Goal: Information Seeking & Learning: Learn about a topic

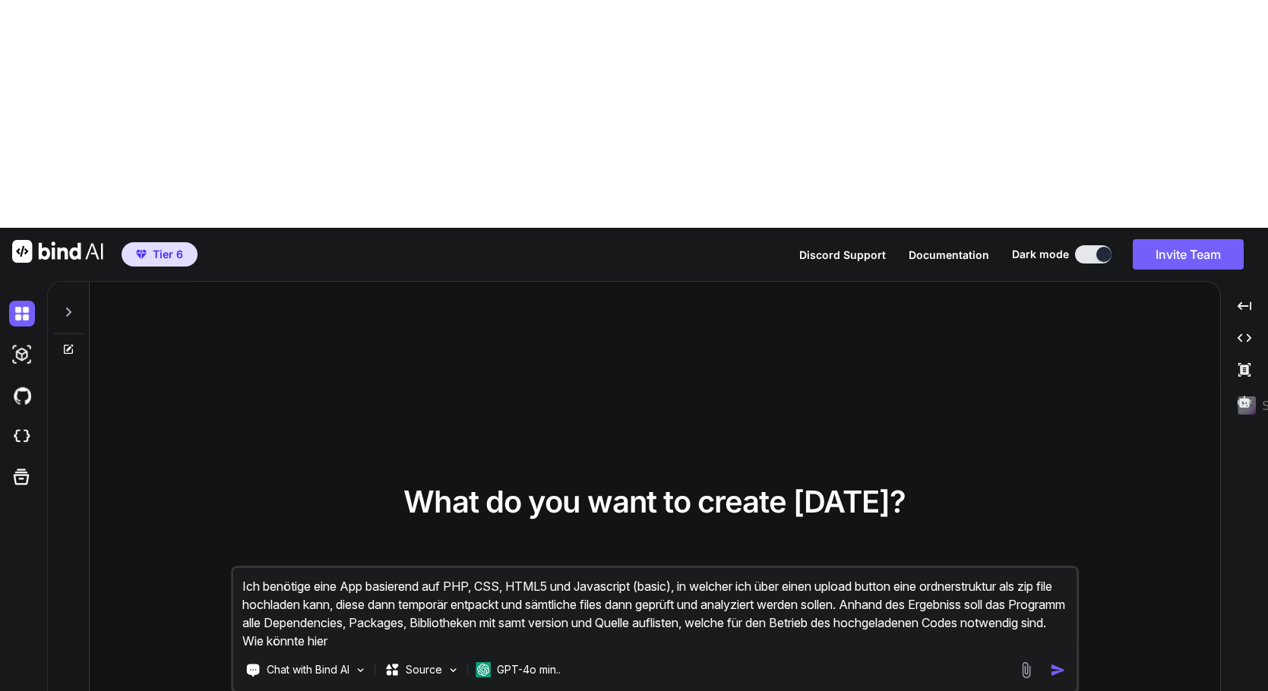
click at [73, 306] on icon at bounding box center [68, 312] width 12 height 12
type textarea "x"
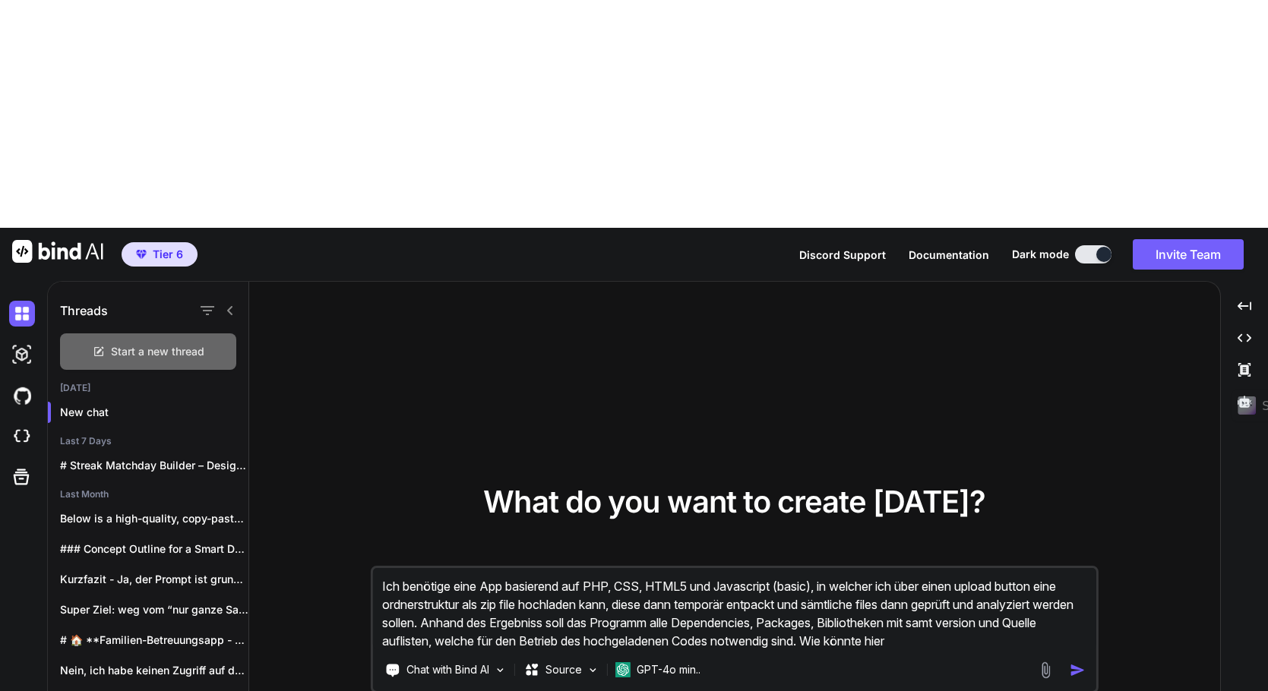
drag, startPoint x: 128, startPoint y: 125, endPoint x: 108, endPoint y: 125, distance: 19.8
click at [108, 333] on div "Start a new thread" at bounding box center [148, 351] width 176 height 36
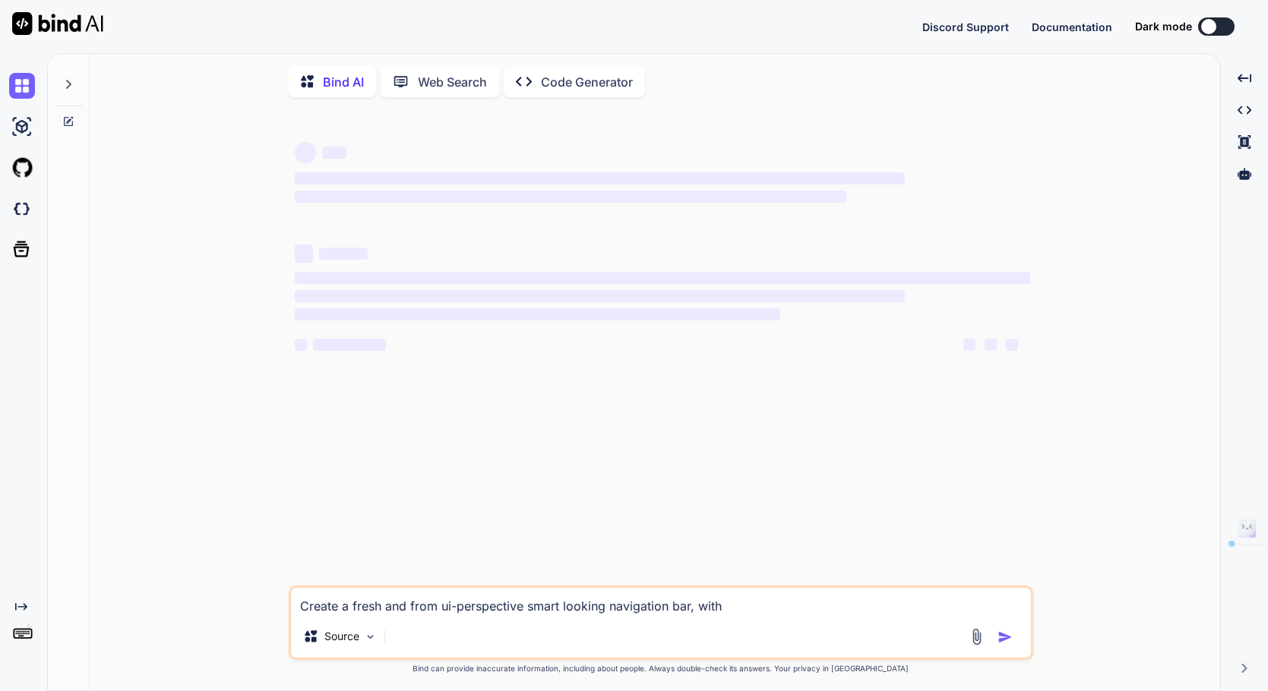
click at [341, 611] on textarea "Create a fresh and from ui-perspective smart looking navigation bar, with" at bounding box center [661, 601] width 740 height 27
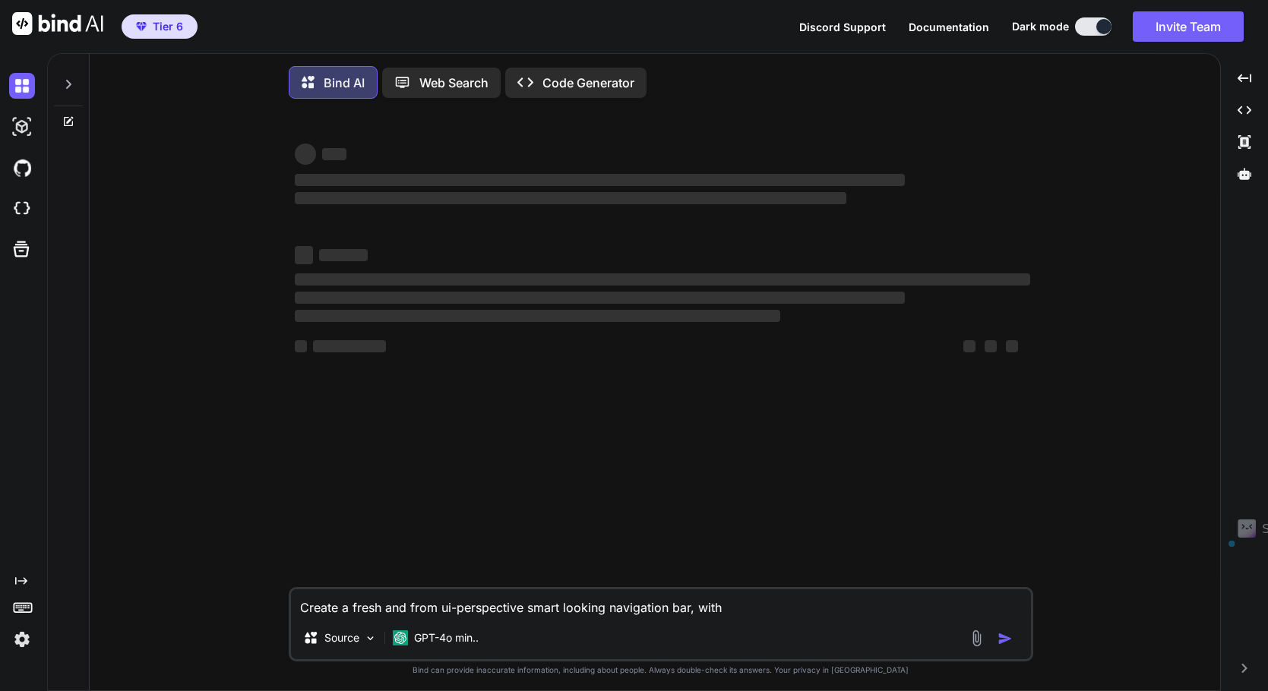
type textarea "x"
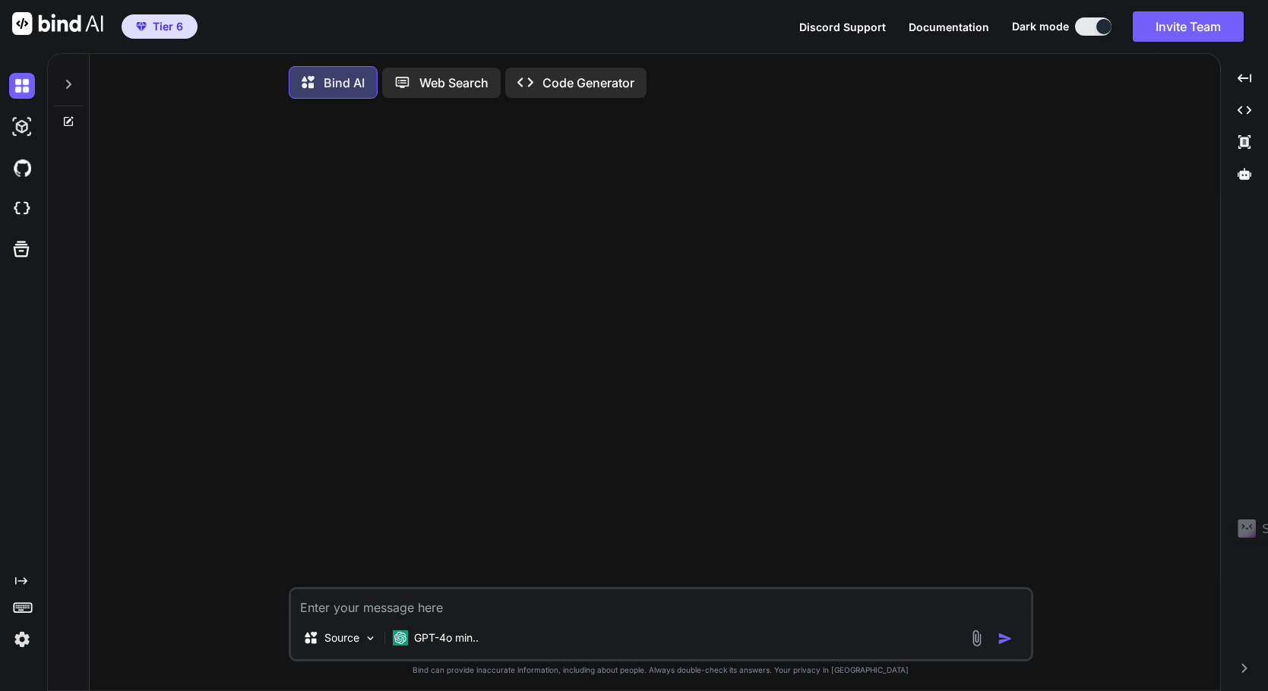
type textarea "sudo fail2ban-client set <JAIL-NAME> unbanip <IP-ADDRESS>"
type textarea "x"
click at [303, 611] on textarea "sudo fail2ban-client set <JAIL-NAME> unbanip <IP-ADDRESS>" at bounding box center [661, 602] width 740 height 27
type textarea "Wsudo fail2ban-client set <JAIL-NAME> unbanip <IP-ADDRESS>"
type textarea "x"
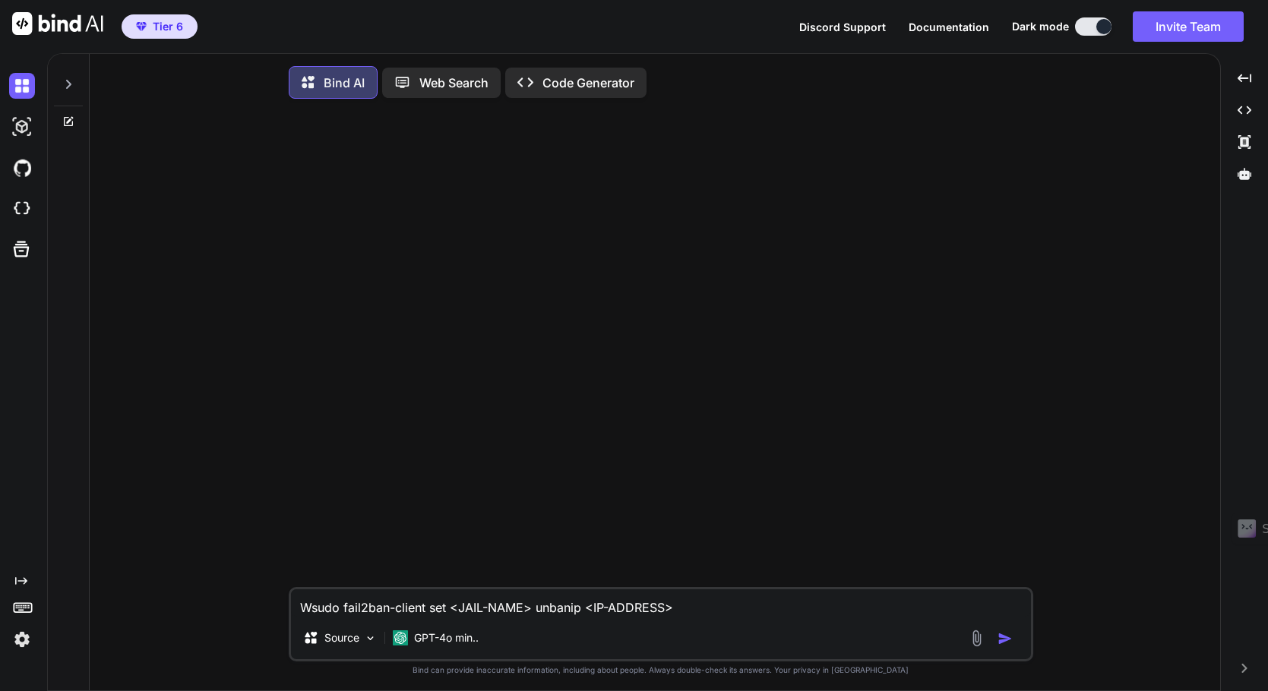
type textarea "Wasudo fail2ban-client set <JAIL-NAME> unbanip <IP-ADDRESS>"
type textarea "x"
type textarea "Wassudo fail2ban-client set <JAIL-NAME> unbanip <IP-ADDRESS>"
type textarea "x"
type textarea "Was sudo fail2ban-client set <JAIL-NAME> unbanip <IP-ADDRESS>"
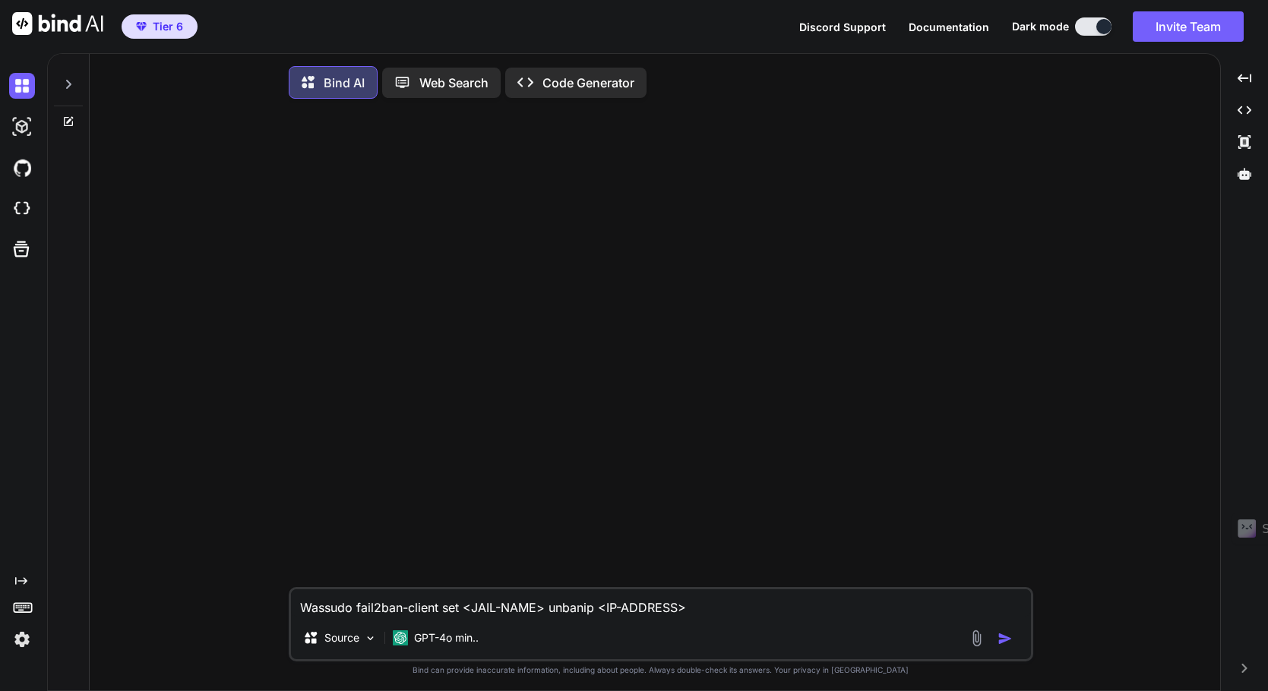
type textarea "x"
type textarea "Was bsudo fail2ban-client set <JAIL-NAME> unbanip <IP-ADDRESS>"
type textarea "x"
type textarea "Was besudo fail2ban-client set <JAIL-NAME> unbanip <IP-ADDRESS>"
type textarea "x"
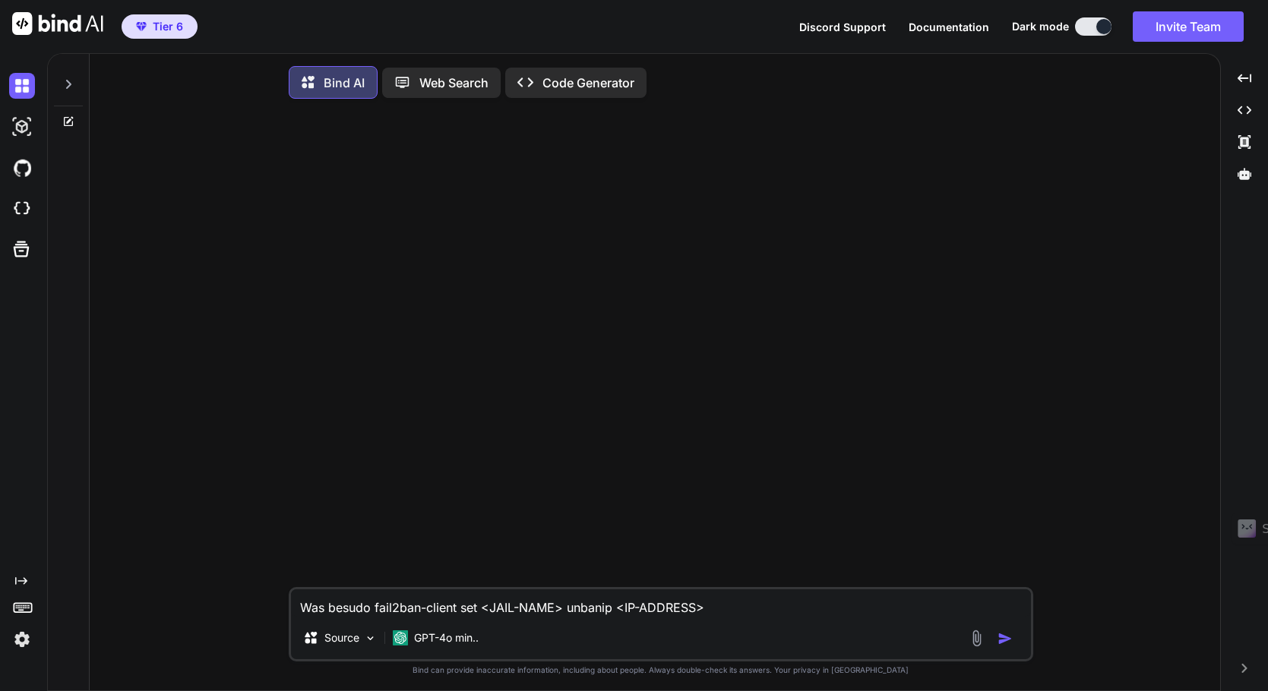
type textarea "Was bedsudo fail2ban-client set <JAIL-NAME> unbanip <IP-ADDRESS>"
type textarea "x"
type textarea "Was bedesudo fail2ban-client set <JAIL-NAME> unbanip <IP-ADDRESS>"
type textarea "x"
type textarea "Was bedeusudo fail2ban-client set <JAIL-NAME> unbanip <IP-ADDRESS>"
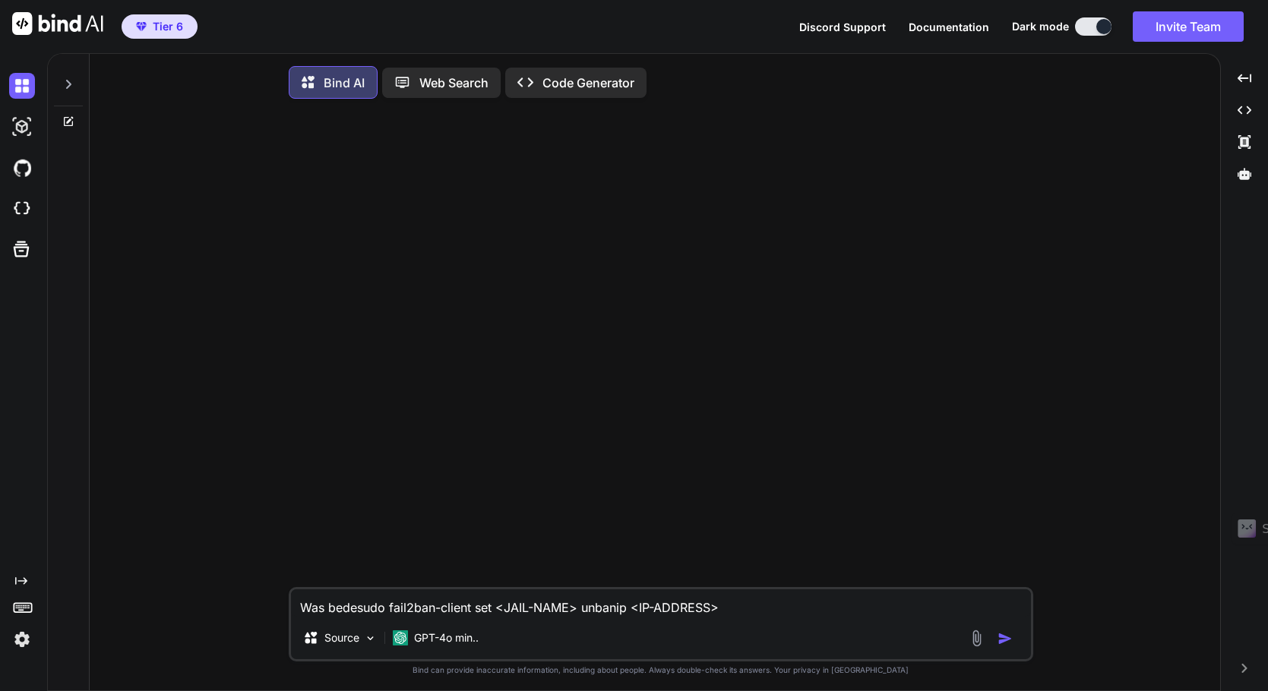
type textarea "x"
type textarea "Was bedeutsudo fail2ban-client set <JAIL-NAME> unbanip <IP-ADDRESS>"
type textarea "x"
type textarea "Was bedeutesudo fail2ban-client set <JAIL-NAME> unbanip <IP-ADDRESS>"
type textarea "x"
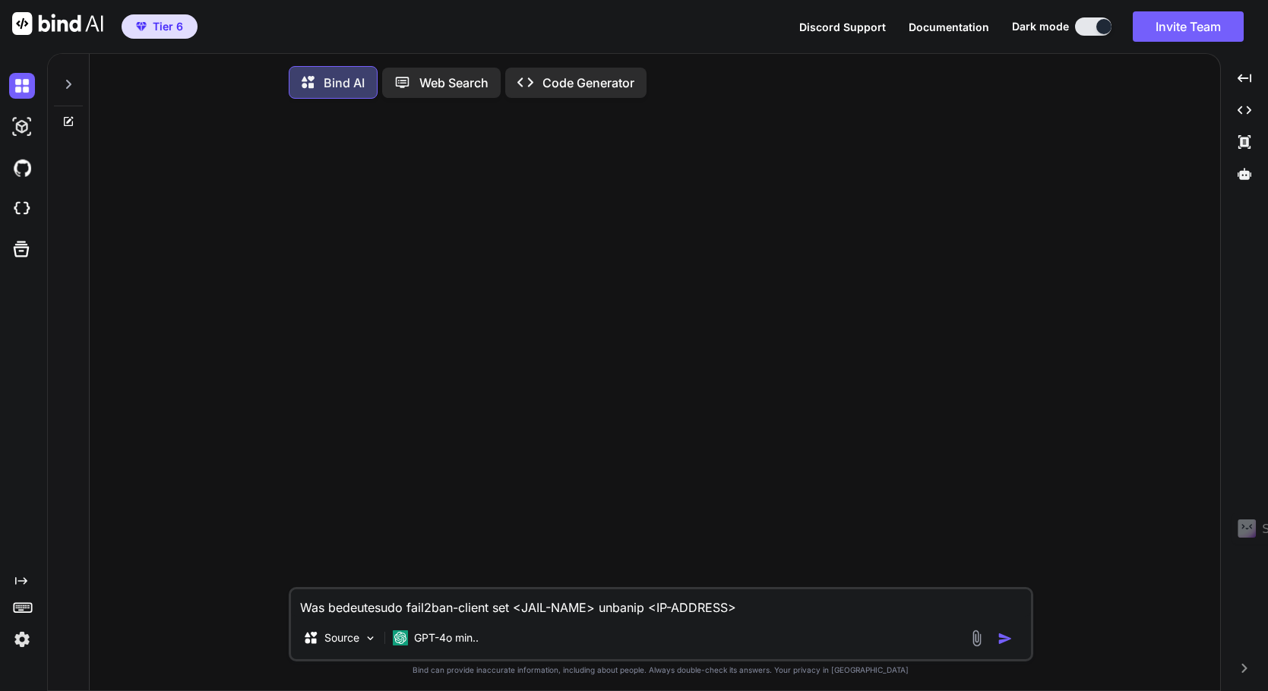
type textarea "Was bedeutetsudo fail2ban-client set <JAIL-NAME> unbanip <IP-ADDRESS>"
type textarea "x"
type textarea "Was bedeutet sudo fail2ban-client set <JAIL-NAME> unbanip <IP-ADDRESS>"
type textarea "x"
type textarea "Was bedeutet sudo fail2ban-client set <JAIL-NAME> unbanip <IP-ADDRESS>"
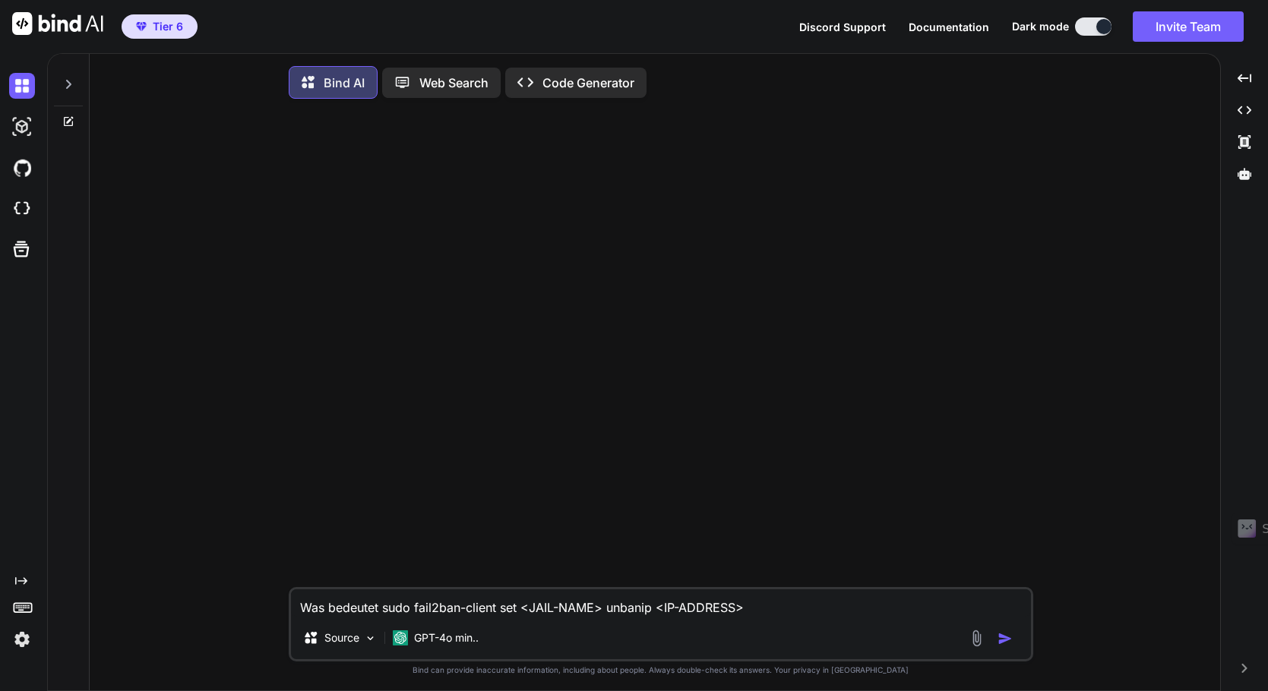
click at [428, 92] on div "Web Search" at bounding box center [441, 83] width 118 height 30
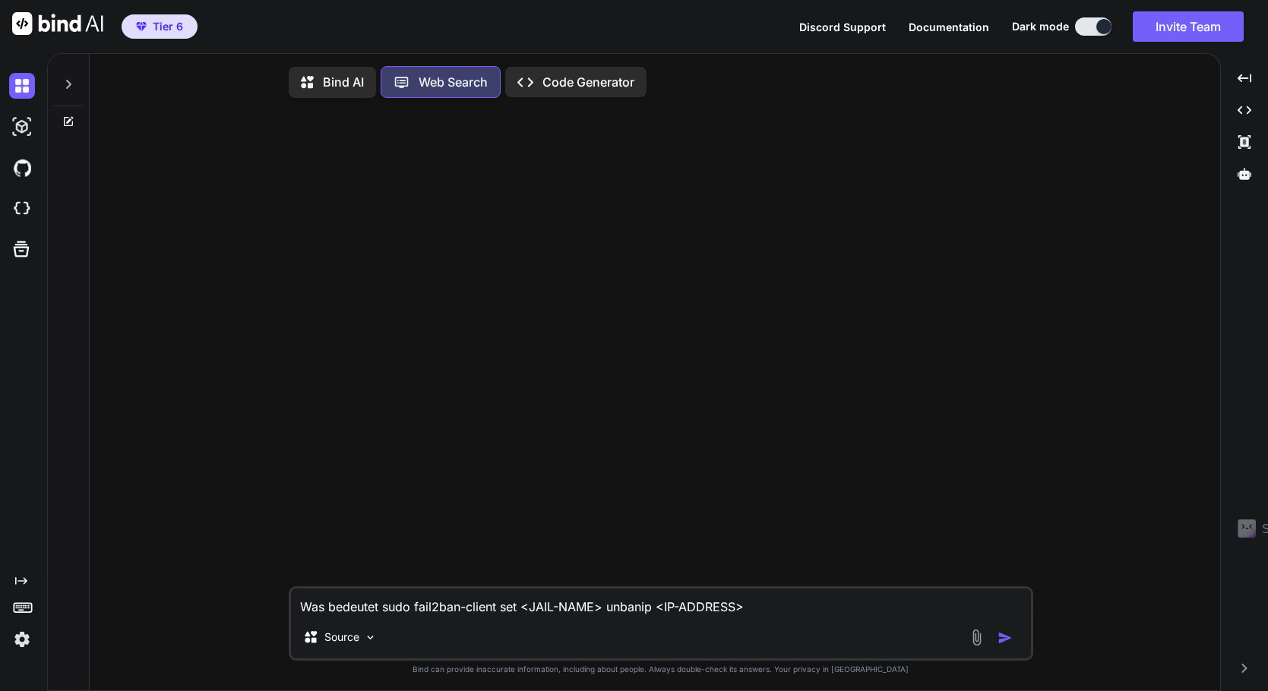
scroll to position [7, 0]
click at [382, 604] on textarea "Was bedeutet sudo fail2ban-client set <JAIL-NAME> unbanip <IP-ADDRESS>" at bounding box center [661, 599] width 740 height 27
type textarea "x"
type textarea "Was bedeutet "sudo fail2ban-client set <JAIL-NAME> unbanip <IP-ADDRESS>"
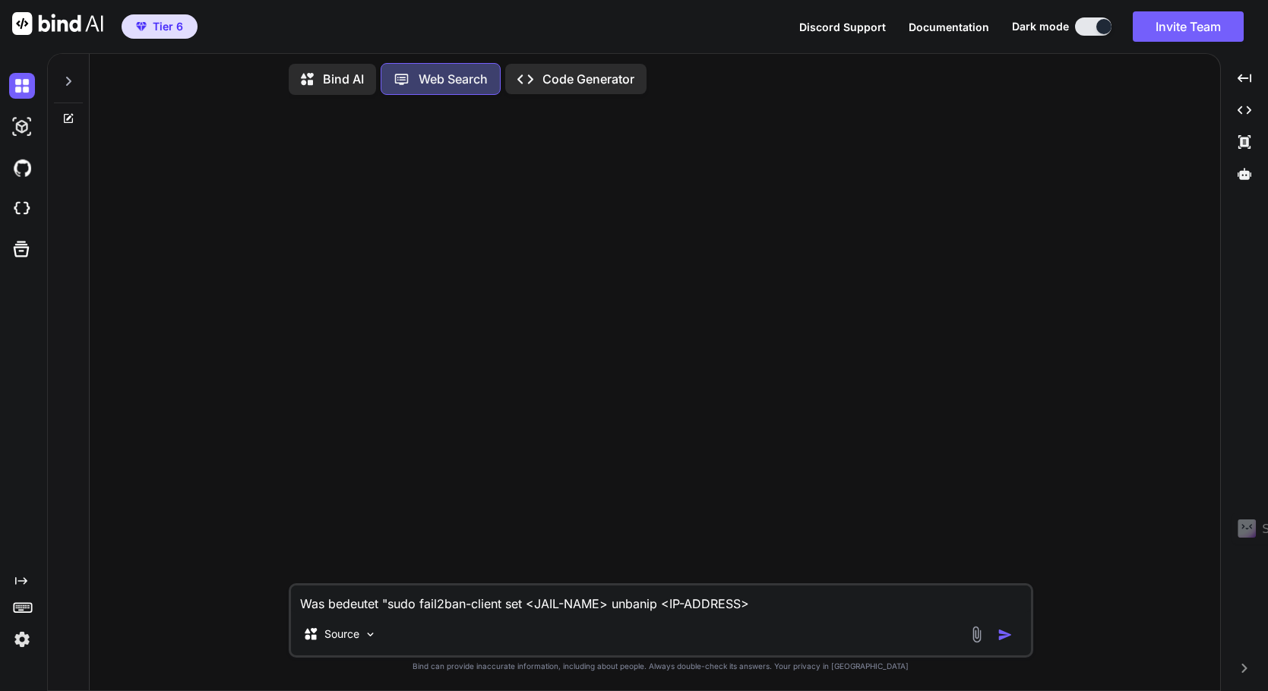
type textarea "x"
type textarea "Was bedeutet "Jsudo fail2ban-client set <JAIL-NAME> unbanip <IP-ADDRESS>"
type textarea "x"
type textarea "Was bedeutet "Jasudo fail2ban-client set <JAIL-NAME> unbanip <IP-ADDRESS>"
type textarea "x"
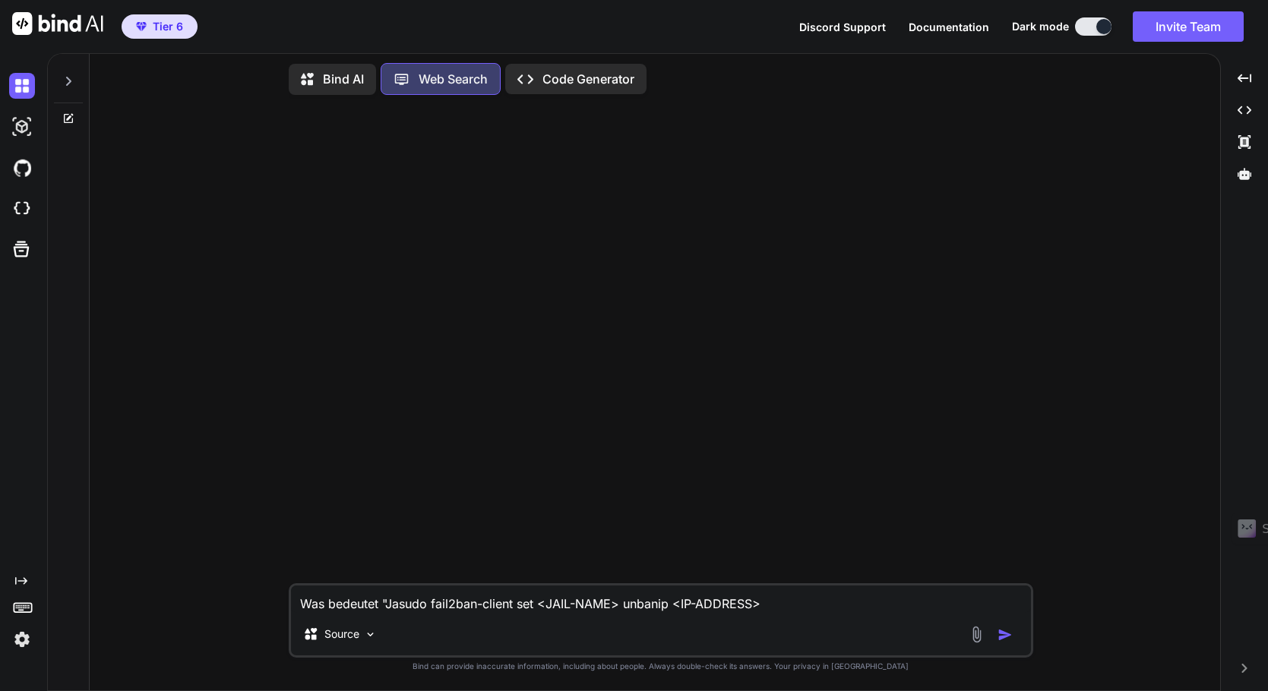
type textarea "Was bedeutet "Jsudo fail2ban-client set <JAIL-NAME> unbanip <IP-ADDRESS>"
type textarea "x"
type textarea "Was bedeutet "JAsudo fail2ban-client set <JAIL-NAME> unbanip <IP-ADDRESS>"
type textarea "x"
type textarea "Was bedeutet "JAIsudo fail2ban-client set <JAIL-NAME> unbanip <IP-ADDRESS>"
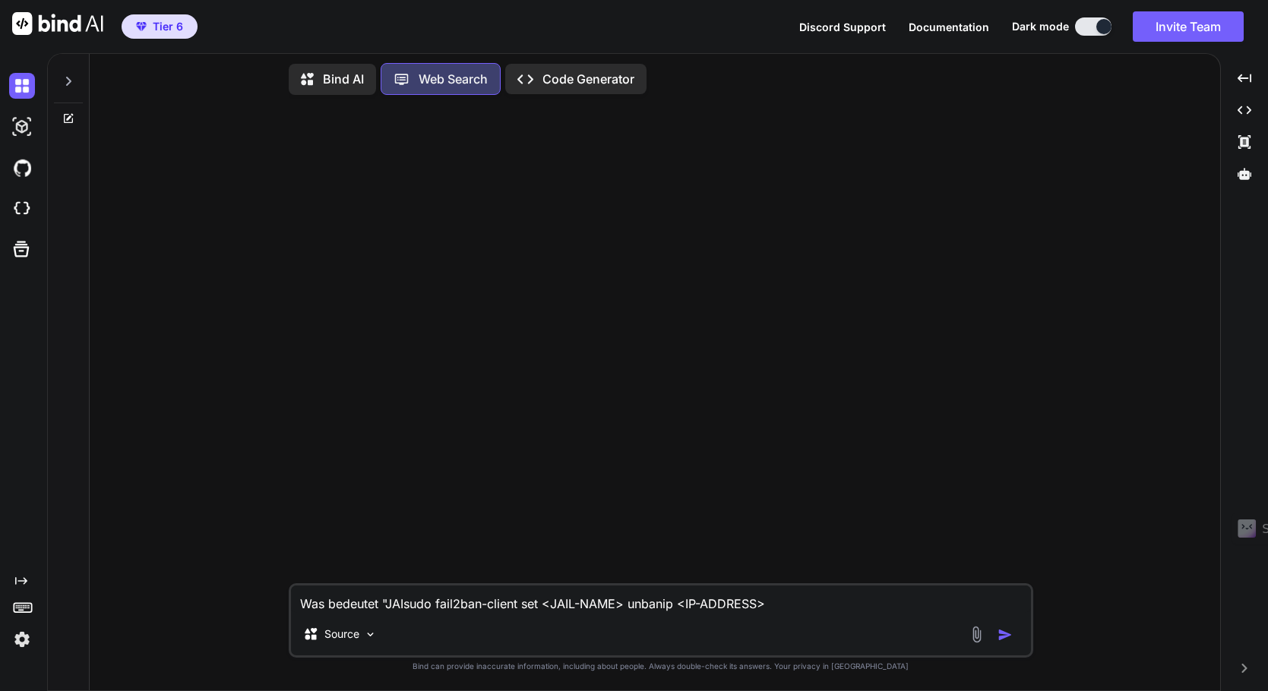
type textarea "x"
type textarea "Was bedeutet "JAILsudo fail2ban-client set <JAIL-NAME> unbanip <IP-ADDRESS>"
type textarea "x"
type textarea "Was bedeutet "JAIL-sudo fail2ban-client set <JAIL-NAME> unbanip <IP-ADDRESS>"
type textarea "x"
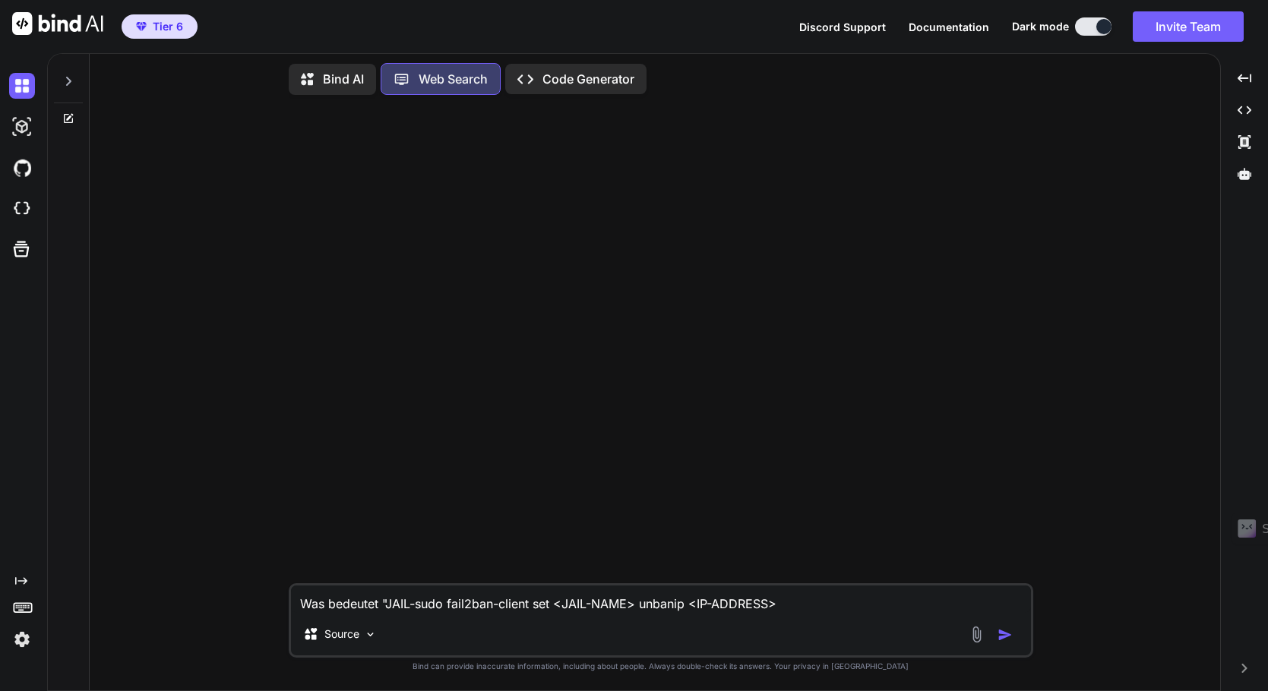
type textarea "Was bedeutet "JAIL-Nsudo fail2ban-client set <JAIL-NAME> unbanip <IP-ADDRESS>"
type textarea "x"
type textarea "Was bedeutet "JAIL-NAsudo fail2ban-client set <JAIL-NAME> unbanip <IP-ADDRESS>"
type textarea "x"
type textarea "Was bedeutet "JAIL-NAMsudo fail2ban-client set <JAIL-NAME> unbanip <IP-ADDRESS>"
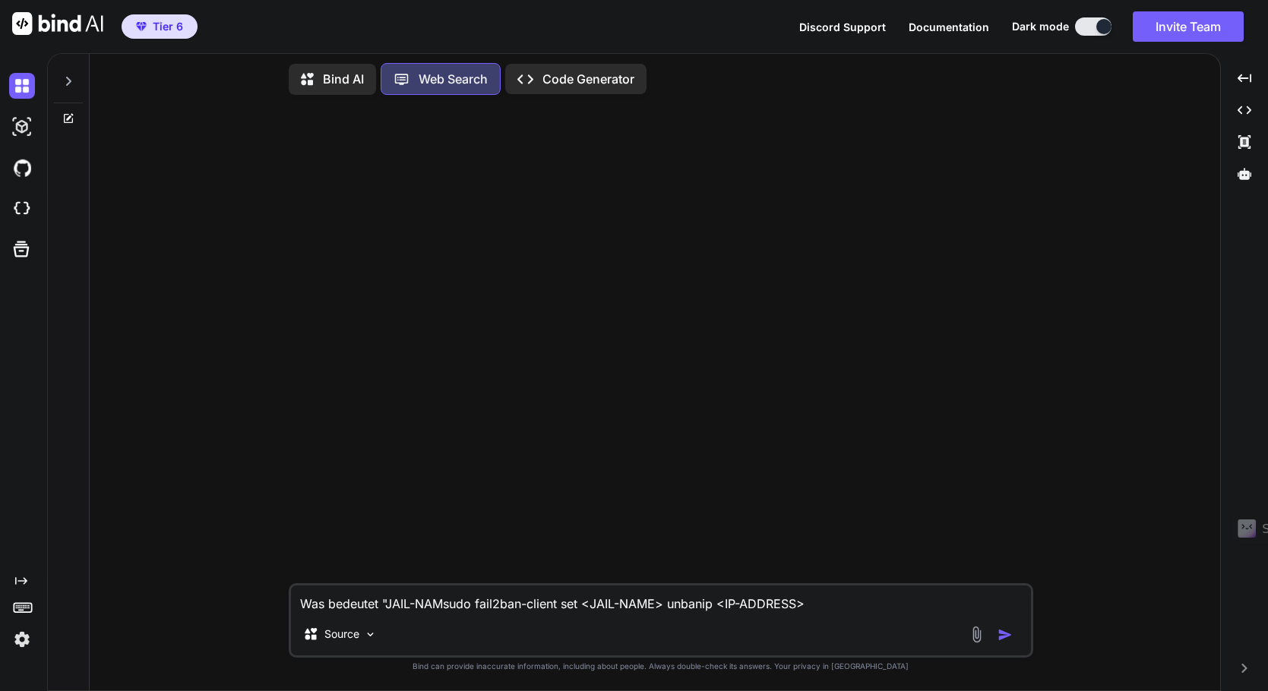
type textarea "x"
type textarea "Was bedeutet "JAIL-NAMEsudo fail2ban-client set <JAIL-NAME> unbanip <IP-ADDRESS>"
type textarea "x"
type textarea "Was bedeutet "JAIL-NAME"sudo fail2ban-client set <JAIL-NAME> unbanip <IP-ADDRES…"
type textarea "x"
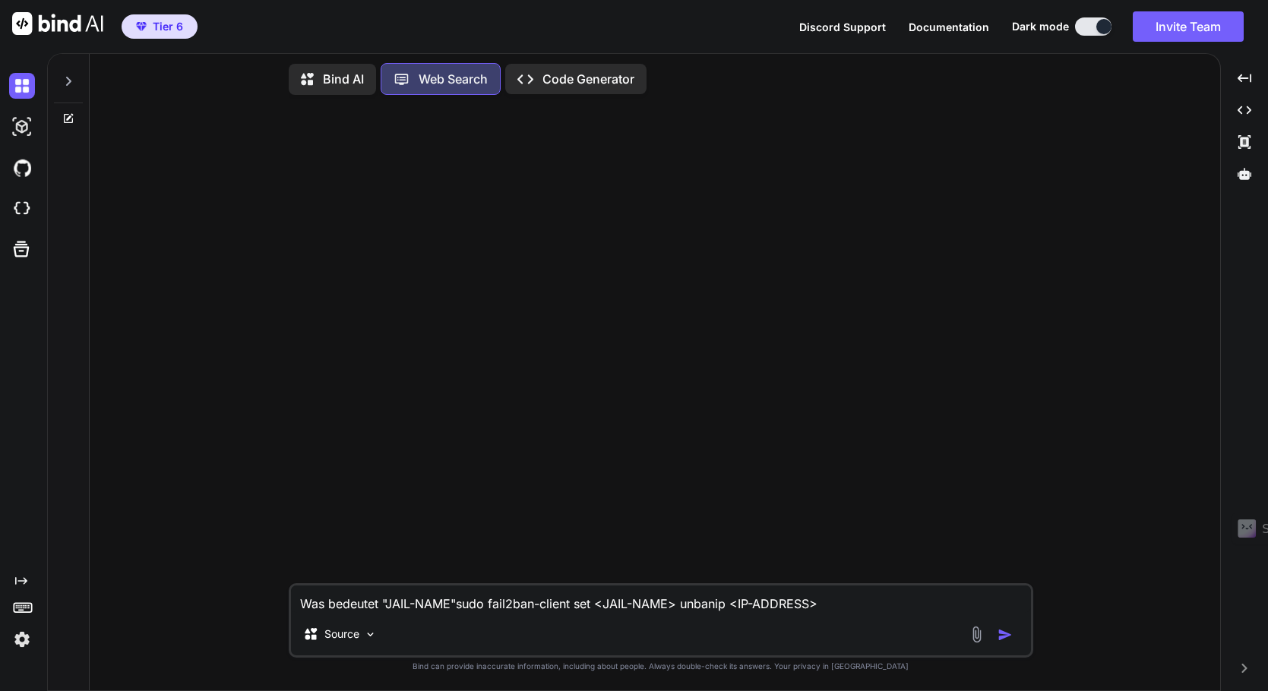
type textarea "Was bedeutet "JAIL-NAME" sudo fail2ban-client set <JAIL-NAME> unbanip <IP-ADDRE…"
type textarea "x"
type textarea "Was bedeutet "JAIL-NAME" ?sudo fail2ban-client set <JAIL-NAME> unbanip <IP-ADDR…"
type textarea "x"
type textarea "Was bedeutet "JAIL-NAME" ? sudo fail2ban-client set <JAIL-NAME> unbanip <IP-ADD…"
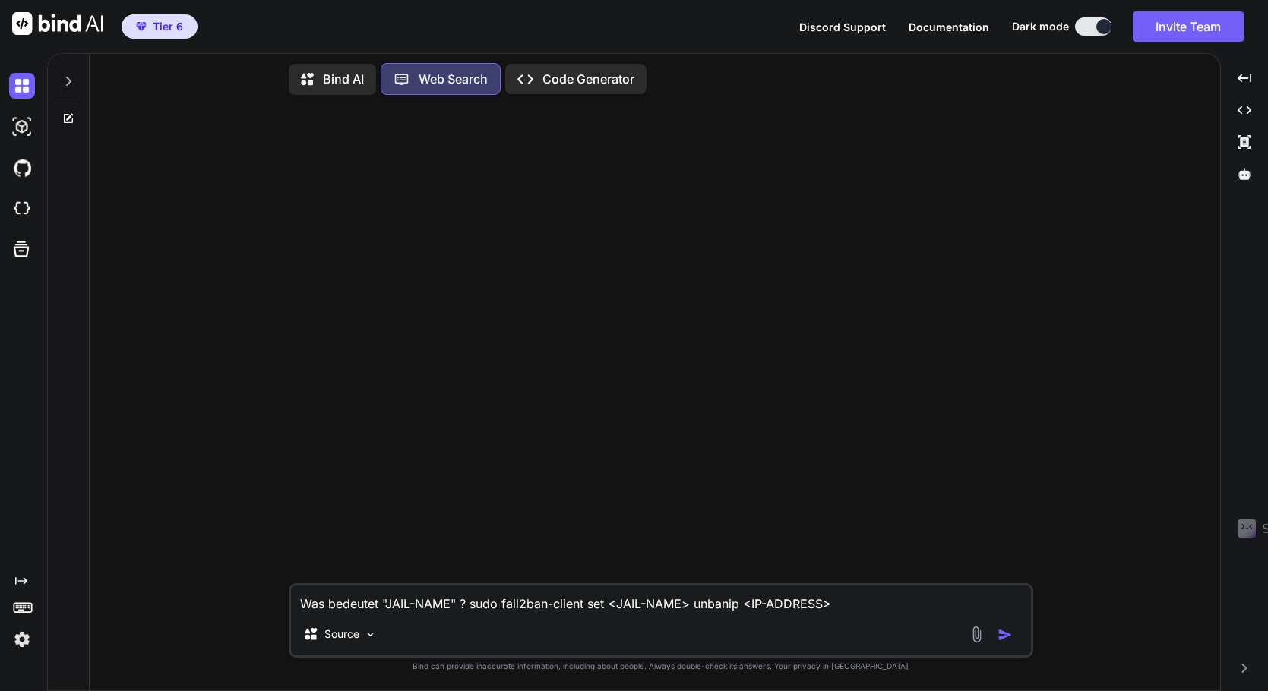
type textarea "x"
type textarea "Was bedeutet "JAIL-NAME" ? isudo fail2ban-client set <JAIL-NAME> unbanip <IP-AD…"
type textarea "x"
type textarea "Was bedeutet "JAIL-NAME" ? sudo fail2ban-client set <JAIL-NAME> unbanip <IP-ADD…"
type textarea "x"
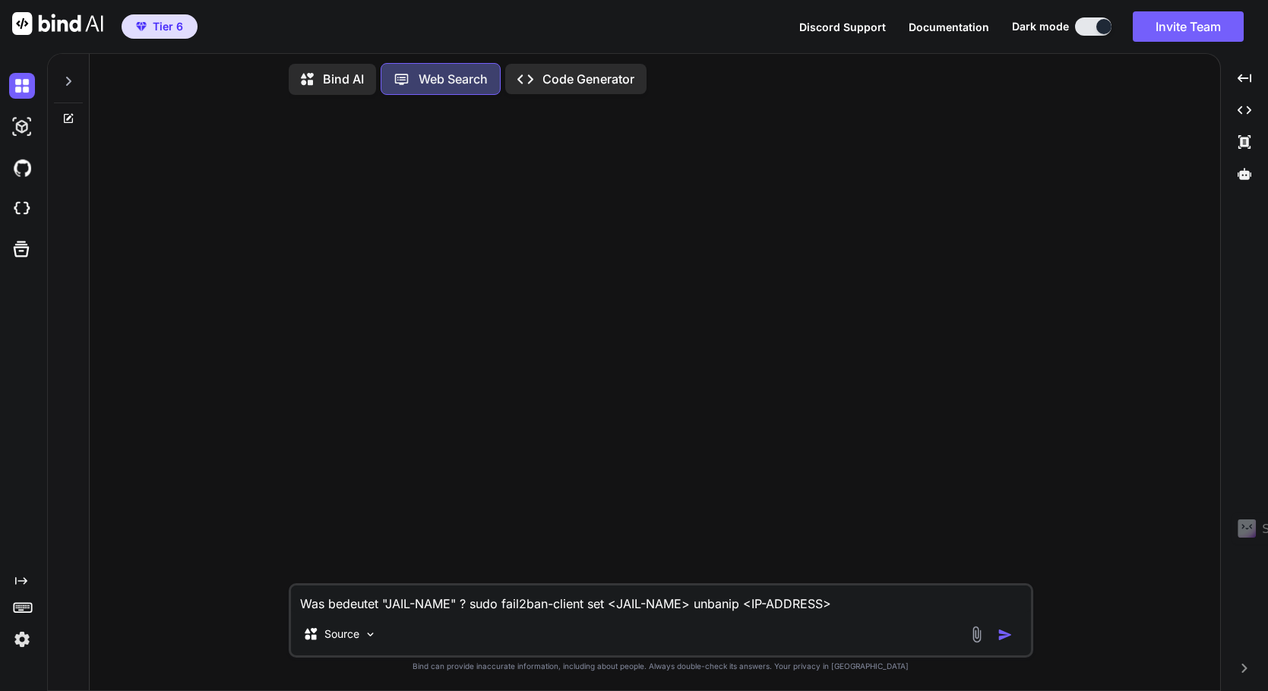
type textarea "Was bedeutet "JAIL-NAME" ?sudo fail2ban-client set <JAIL-NAME> unbanip <IP-ADDR…"
type textarea "x"
type textarea "Was bedeutet "JAIL-NAME" sudo fail2ban-client set <JAIL-NAME> unbanip <IP-ADDRE…"
type textarea "x"
type textarea "Was bedeutet "JAIL-NAME" isudo fail2ban-client set <JAIL-NAME> unbanip <IP-ADDR…"
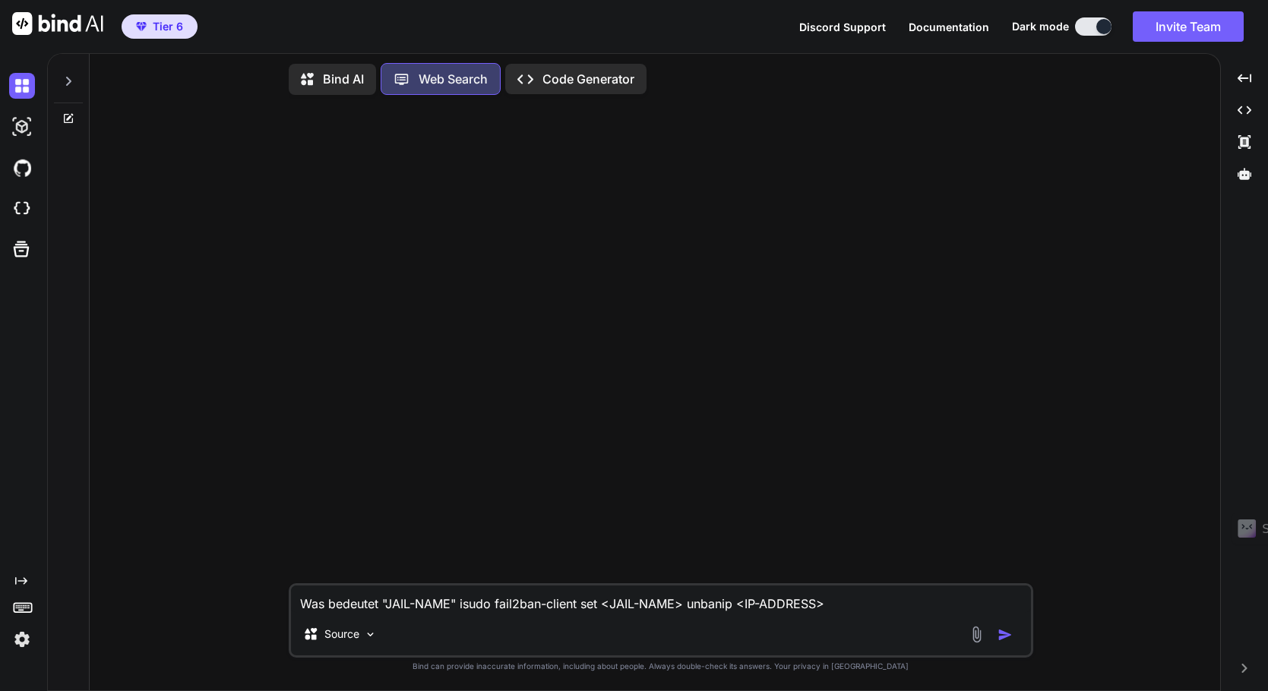
type textarea "x"
type textarea "Was bedeutet "JAIL-NAME" insudo fail2ban-client set <JAIL-NAME> unbanip <IP-ADD…"
type textarea "x"
type textarea "Was bedeutet "JAIL-NAME" in sudo fail2ban-client set <JAIL-NAME> unbanip <IP-AD…"
click at [867, 598] on textarea "Was bedeutet "JAIL-NAME" in sudo fail2ban-client set <JAIL-NAME> unbanip <IP-AD…" at bounding box center [661, 599] width 740 height 27
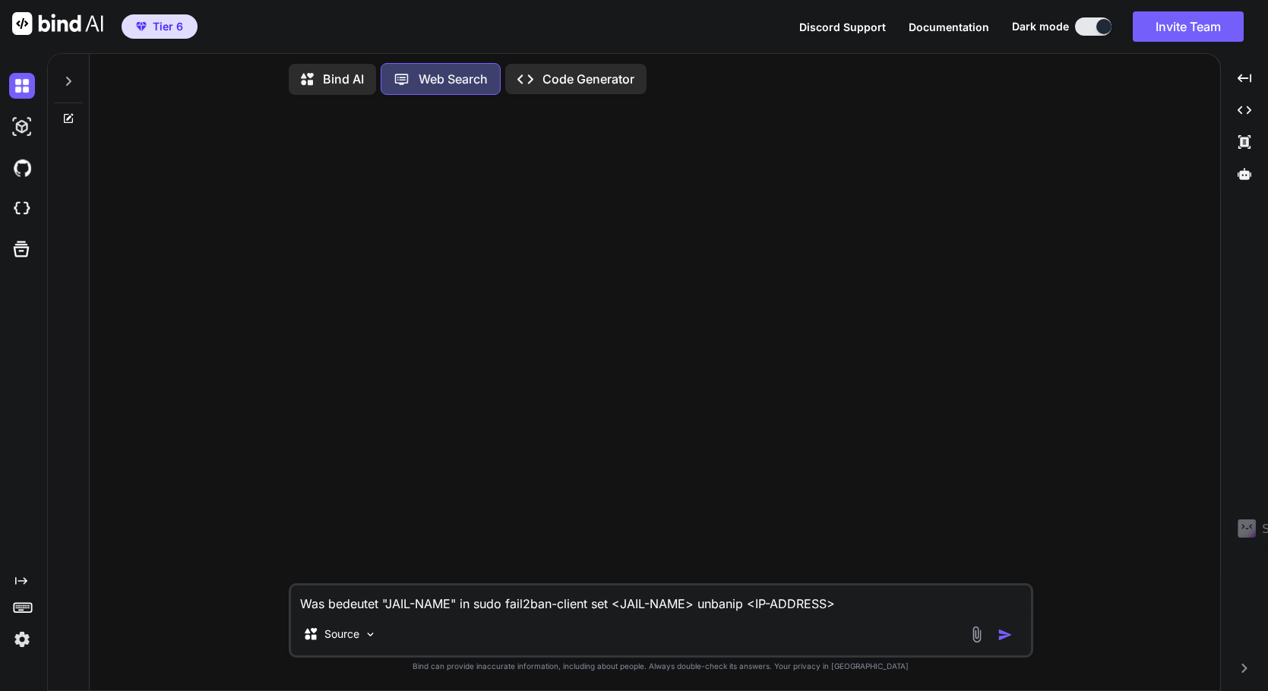
type textarea "x"
type textarea "Was bedeutet "JAIL-NAME" in sudo fail2ban-client set <JAIL-NAME> unbanip <IP-AD…"
type textarea "x"
type textarea "Was bedeutet "JAIL-NAME" in sudo fail2ban-client set <JAIL-NAME> unbanip <IP-AD…"
type textarea "x"
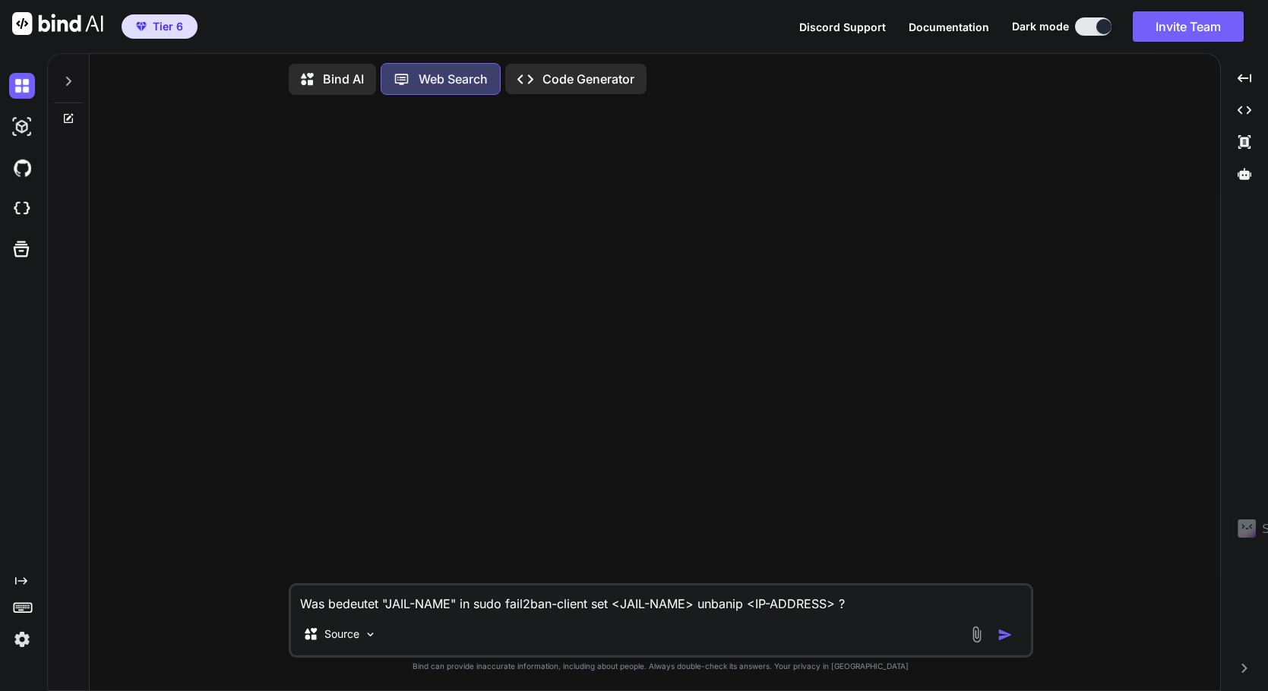
type textarea "Was bedeutet "JAIL-NAME" in sudo fail2ban-client set <JAIL-NAME> unbanip <IP-AD…"
type textarea "x"
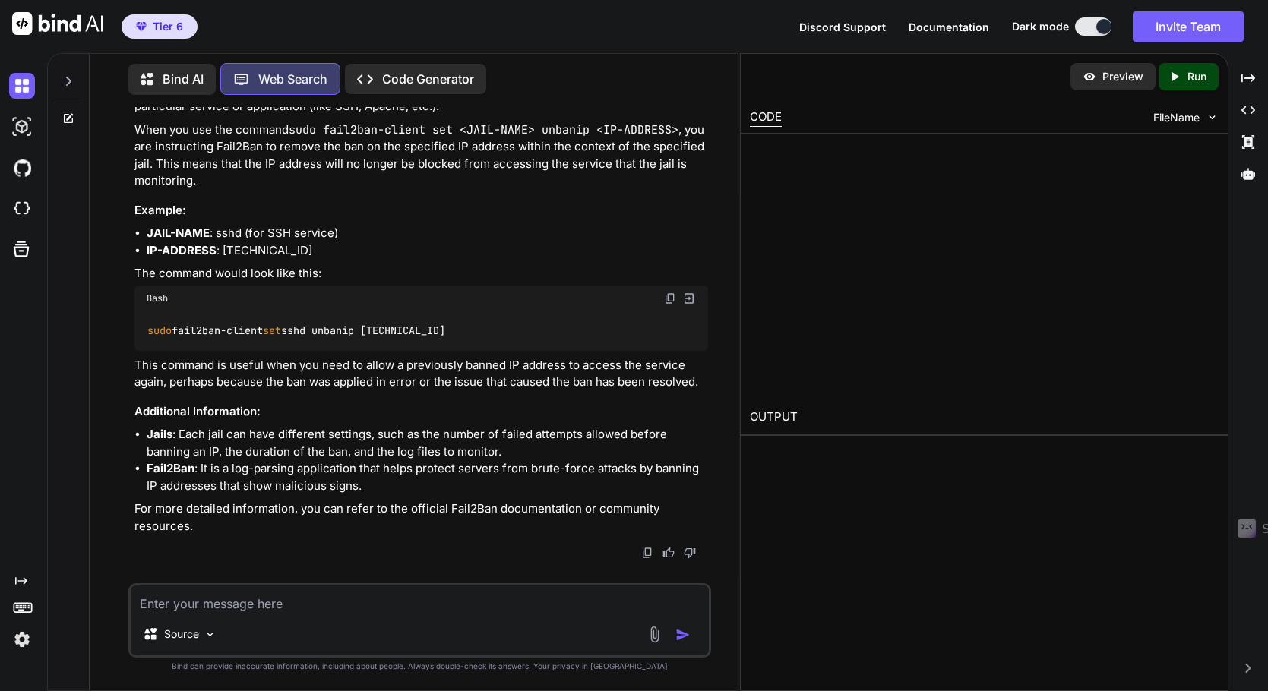
scroll to position [153, 0]
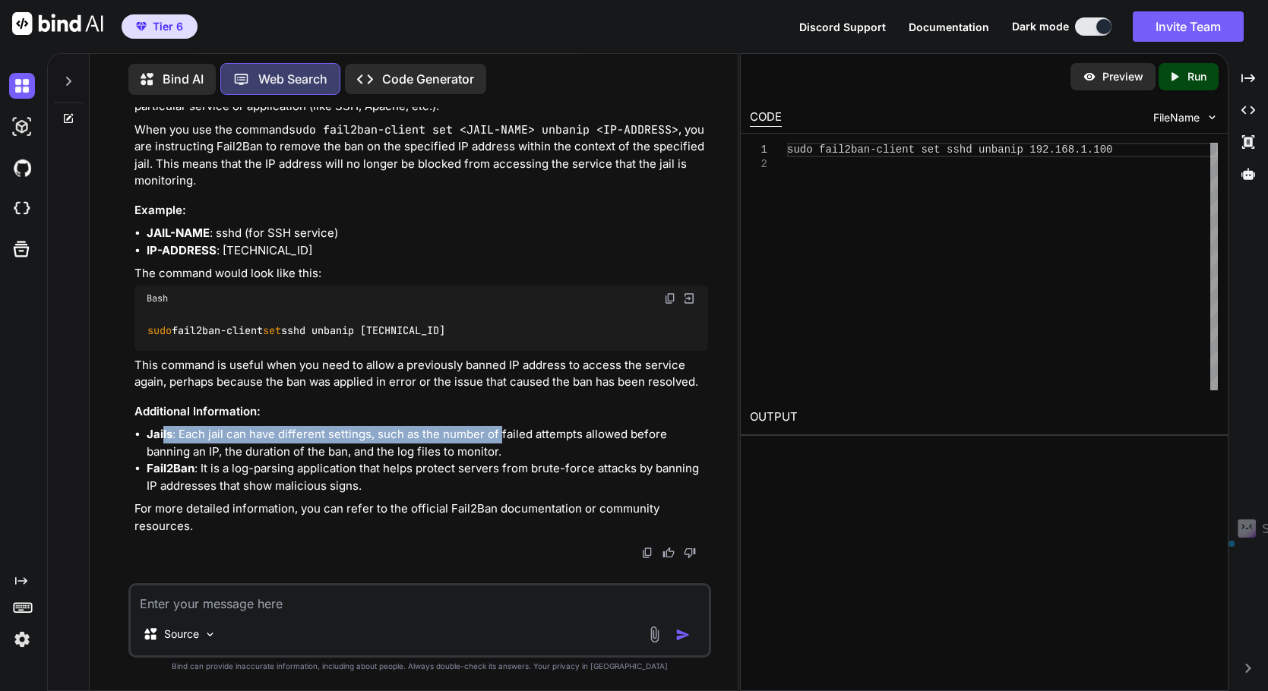
drag, startPoint x: 163, startPoint y: 431, endPoint x: 501, endPoint y: 443, distance: 337.4
click at [501, 443] on li "Jails : Each jail can have different settings, such as the number of failed att…" at bounding box center [428, 443] width 562 height 34
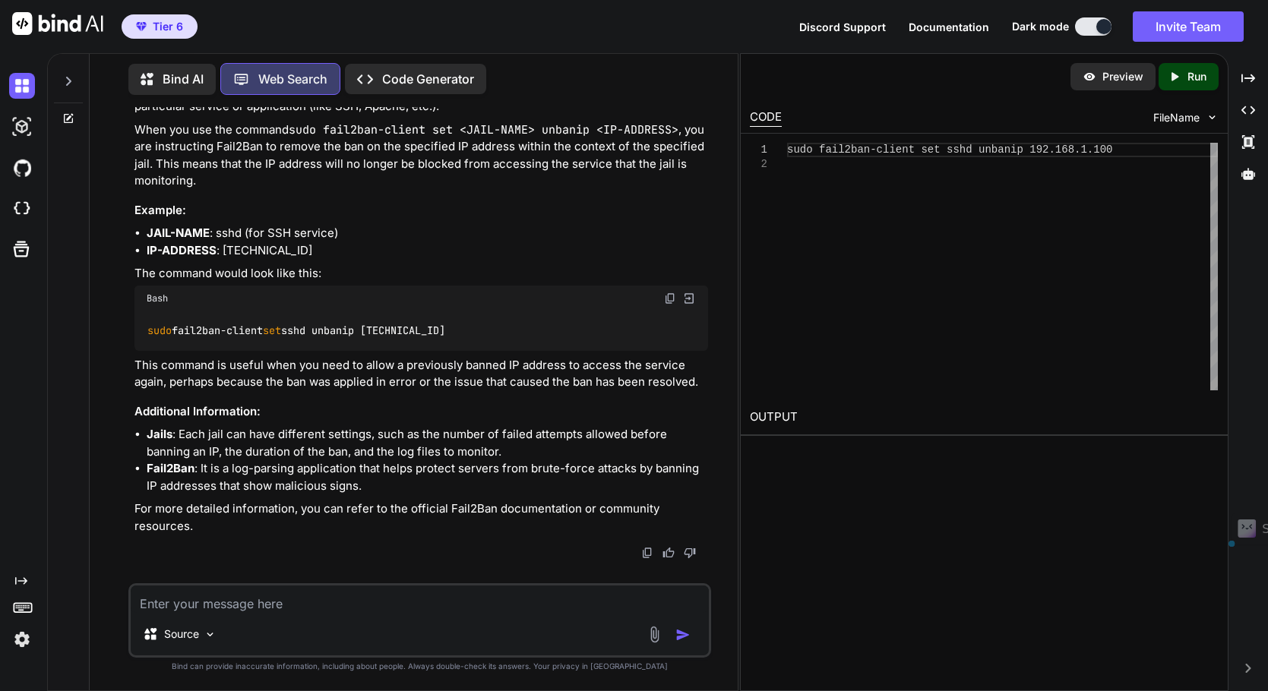
click at [390, 464] on li "Fail2Ban : It is a log-parsing application that helps protect servers from brut…" at bounding box center [428, 477] width 562 height 34
click at [386, 64] on div "Created with Pixso. Code Generator" at bounding box center [415, 79] width 141 height 30
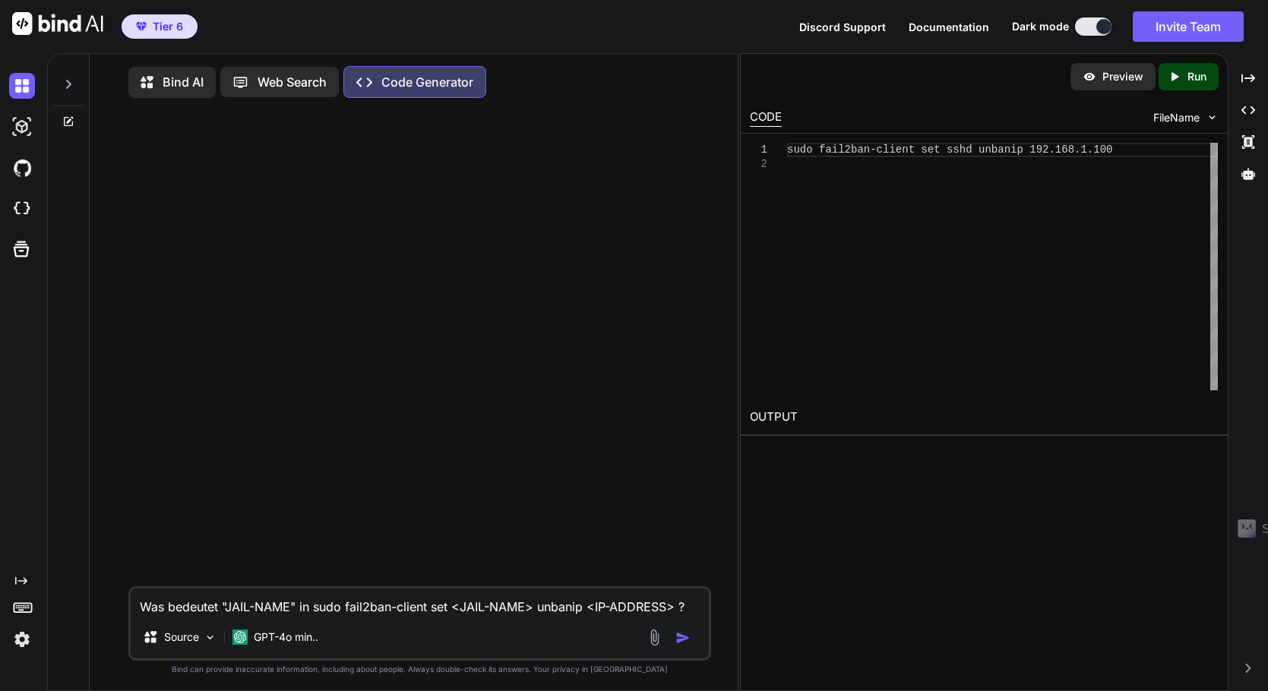
click at [369, 615] on textarea "Was bedeutet "JAIL-NAME" in sudo fail2ban-client set <JAIL-NAME> unbanip <IP-AD…" at bounding box center [420, 602] width 579 height 27
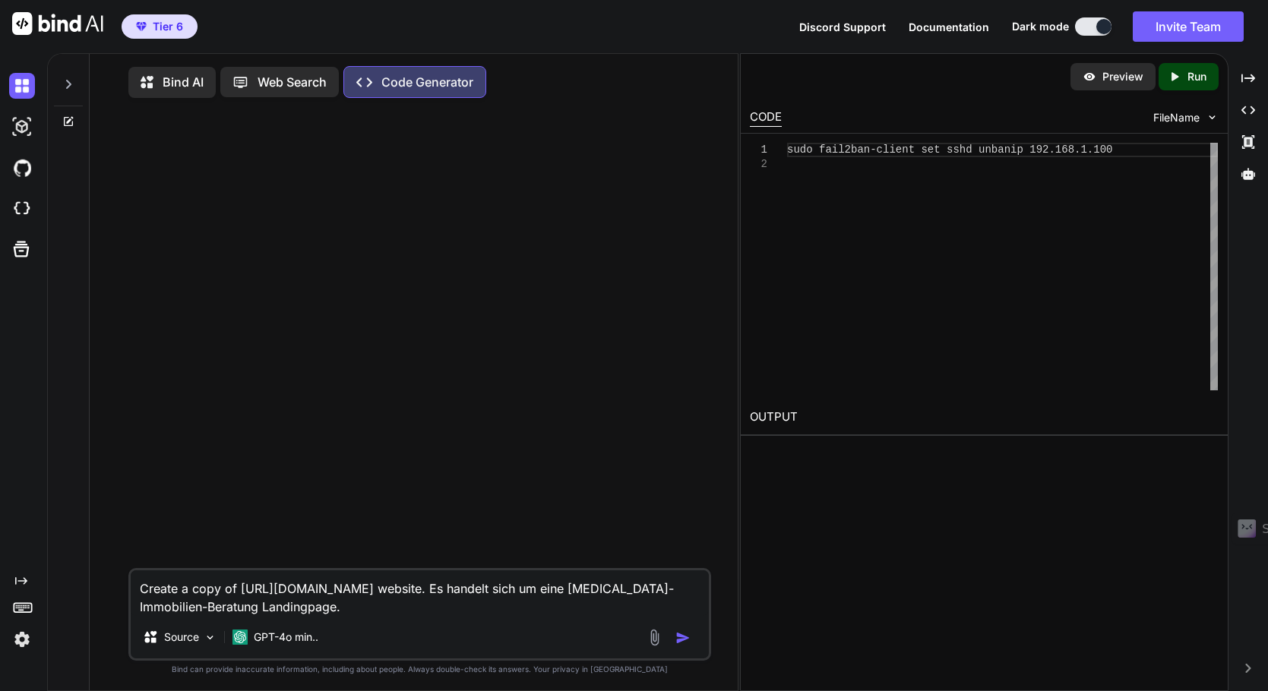
type textarea "Create a copy of [URL][DOMAIN_NAME] website. Es handelt sich um eine [MEDICAL_D…"
click at [680, 640] on img "button" at bounding box center [682, 637] width 15 height 15
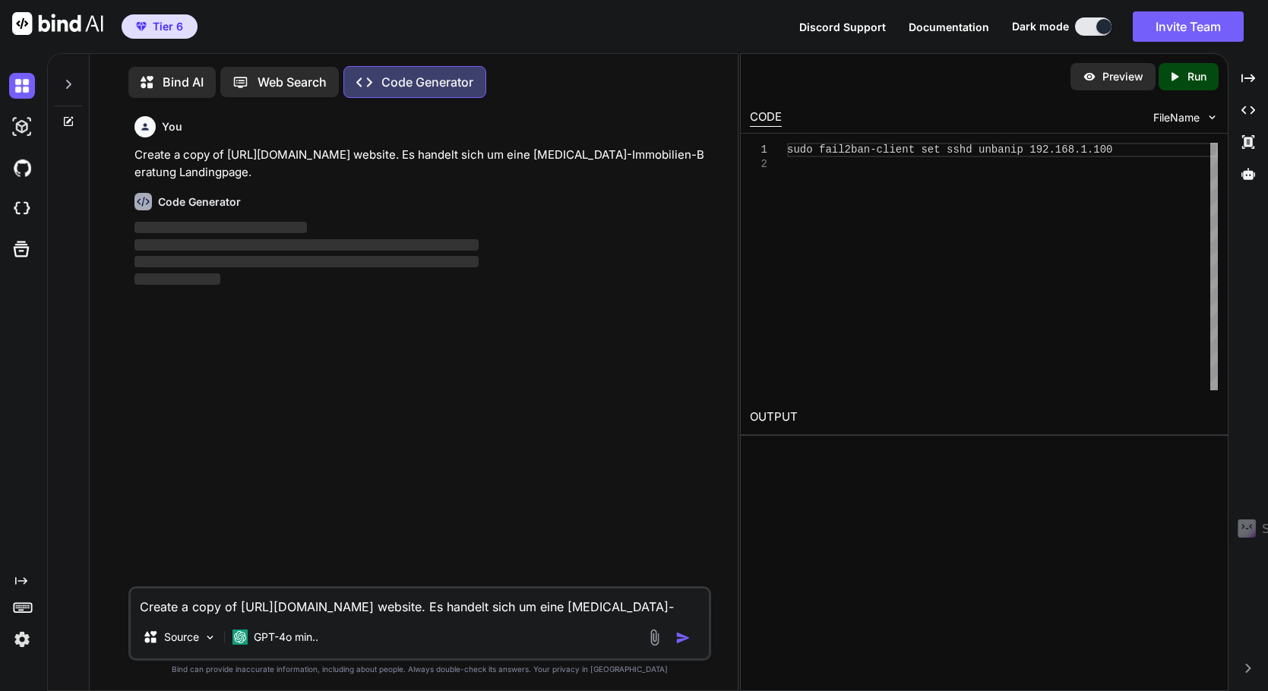
scroll to position [7, 0]
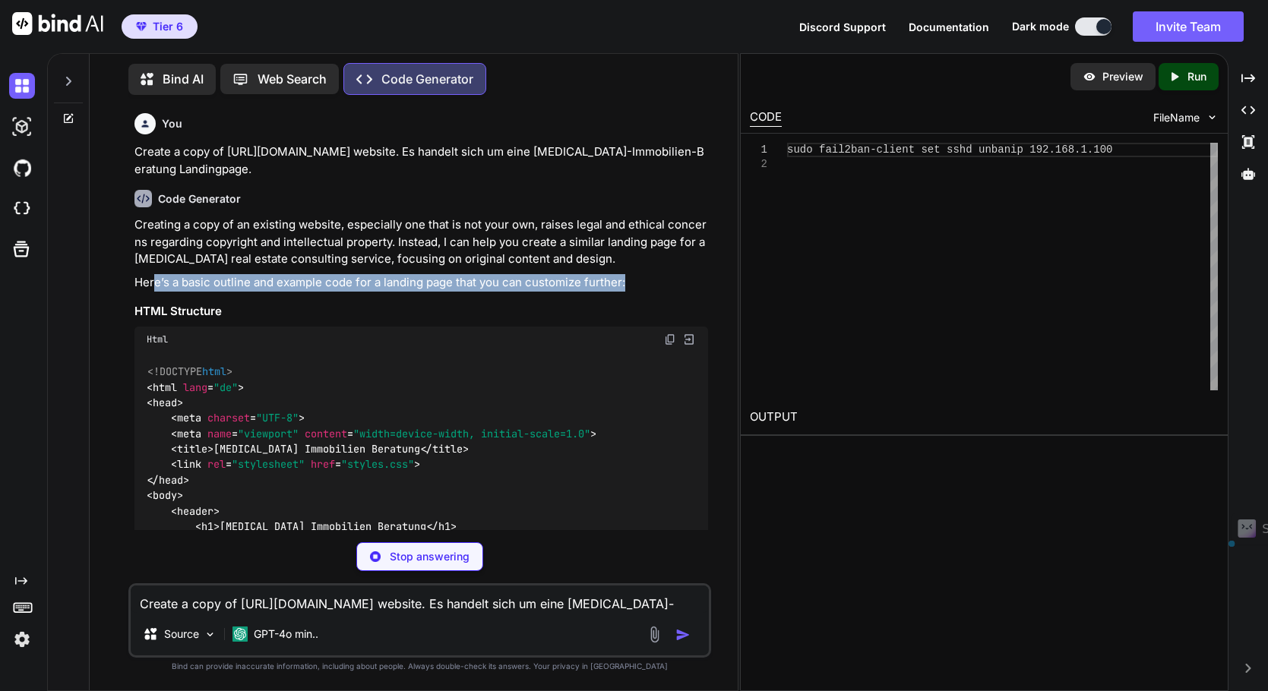
drag, startPoint x: 154, startPoint y: 279, endPoint x: 628, endPoint y: 286, distance: 474.0
click at [628, 286] on p "Here’s a basic outline and example code for a landing page that you can customi…" at bounding box center [421, 282] width 574 height 17
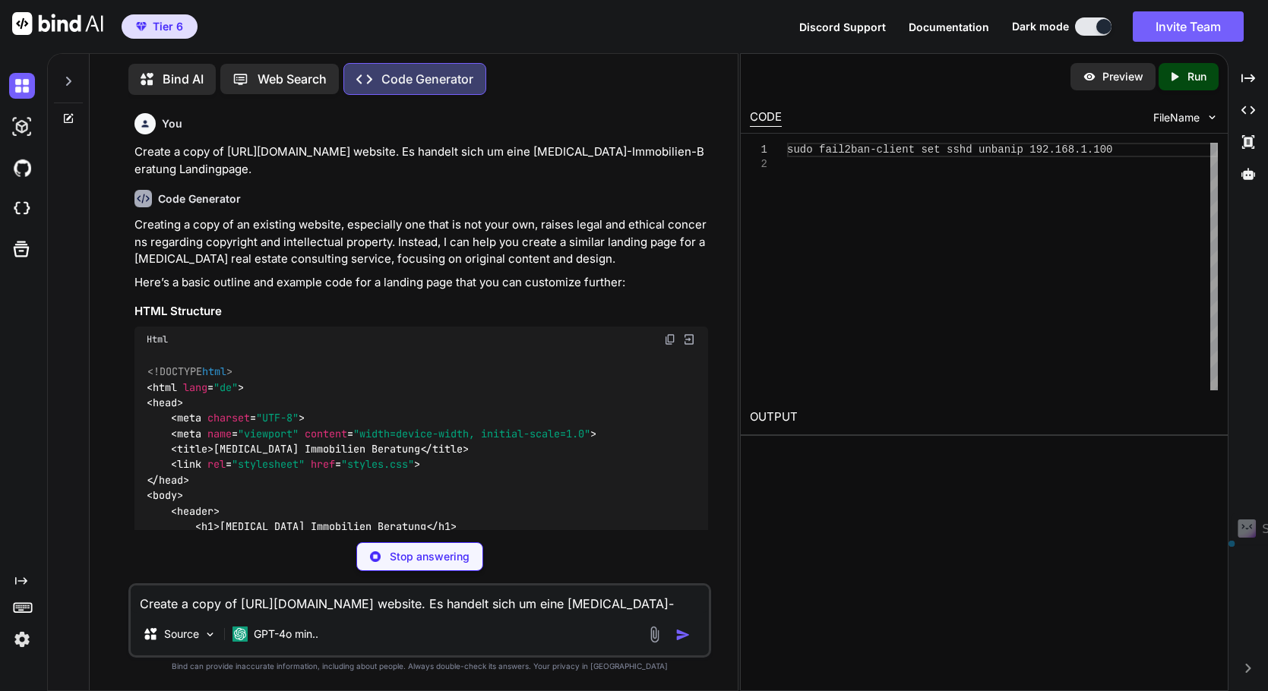
click at [436, 248] on p "Creating a copy of an existing website, especially one that is not your own, ra…" at bounding box center [421, 242] width 574 height 52
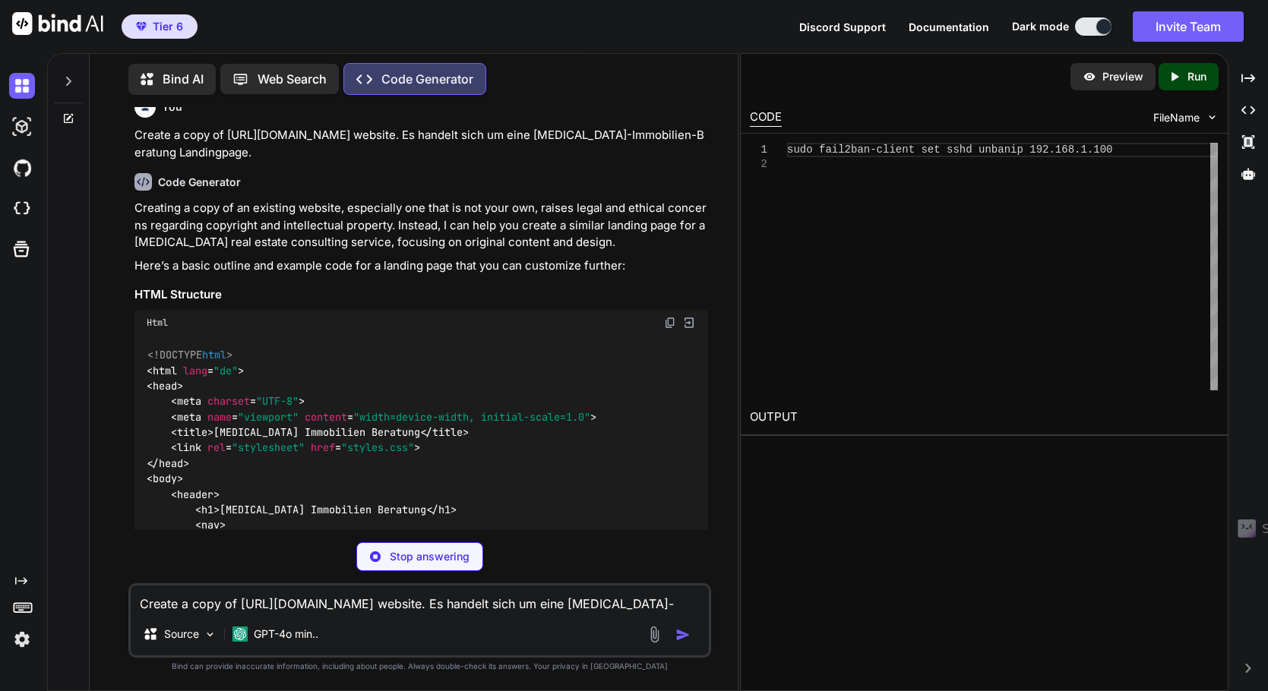
scroll to position [0, 0]
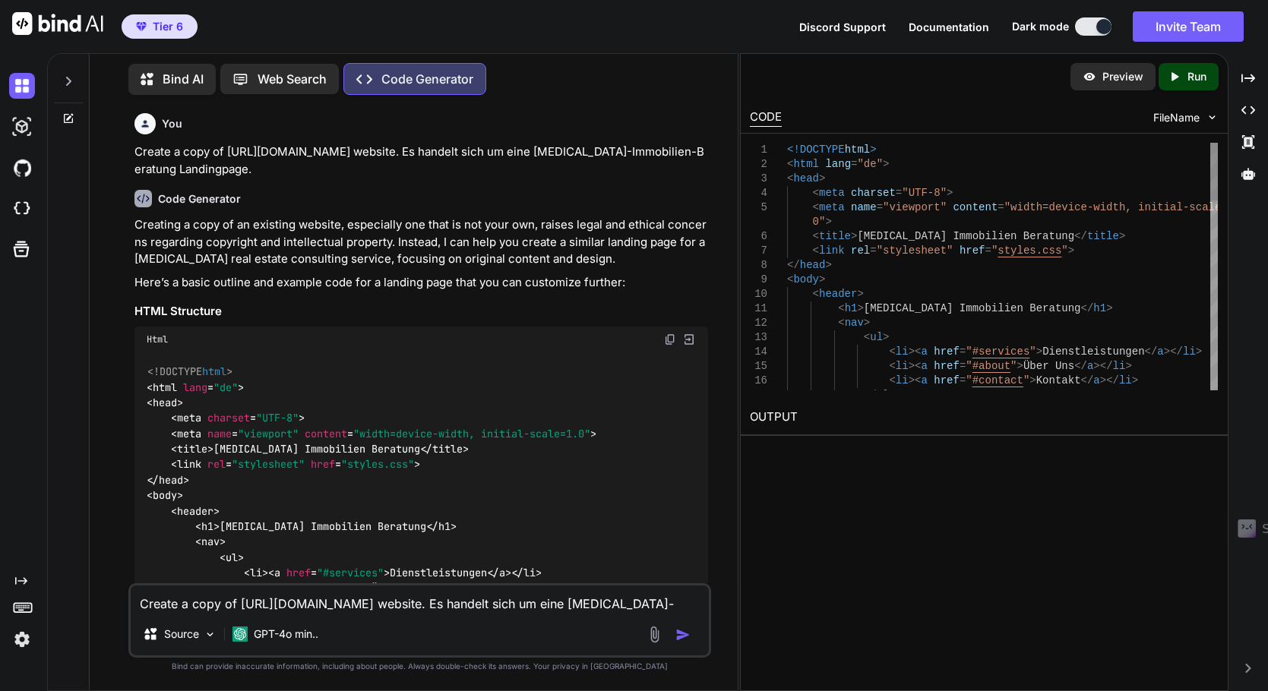
click at [1095, 289] on div "<!DOCTYPE html > < html lang = "de" > < head > < meta charset = "UTF-8" > < met…" at bounding box center [1002, 670] width 431 height 1054
type textarea "<!DOCTYPE html> <html lang="de"> <head> <meta charset="UTF-8"> <meta name="view…"
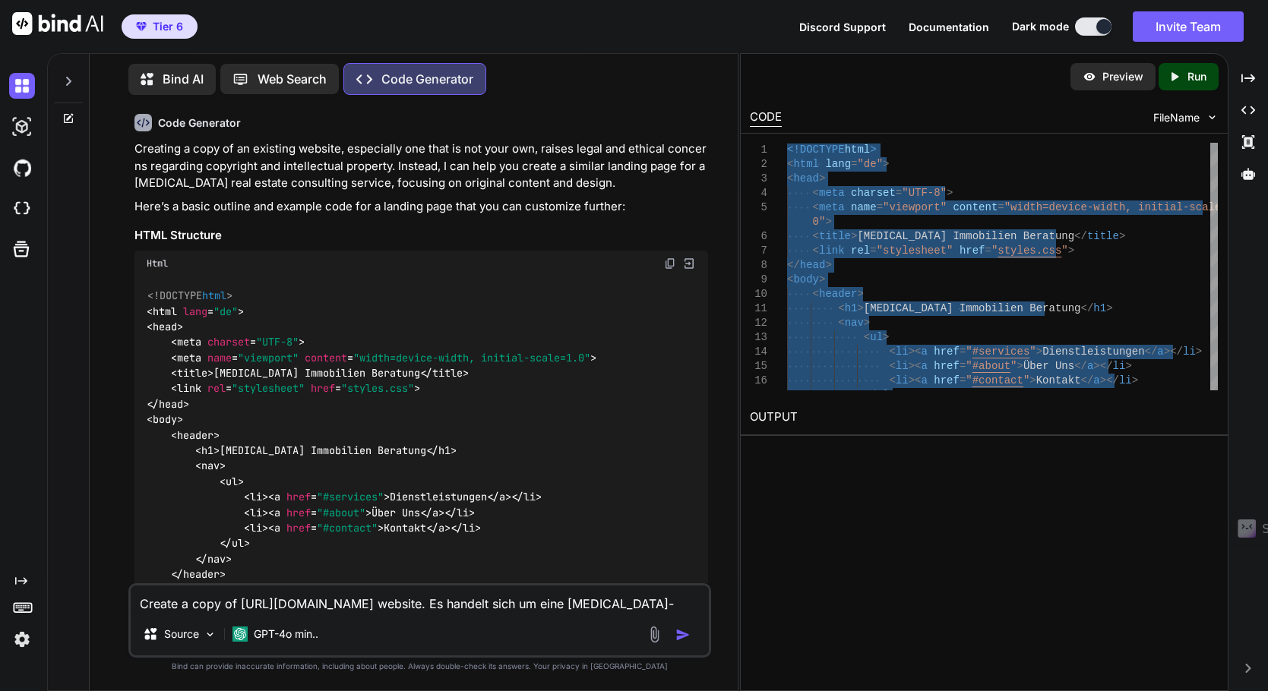
scroll to position [228, 0]
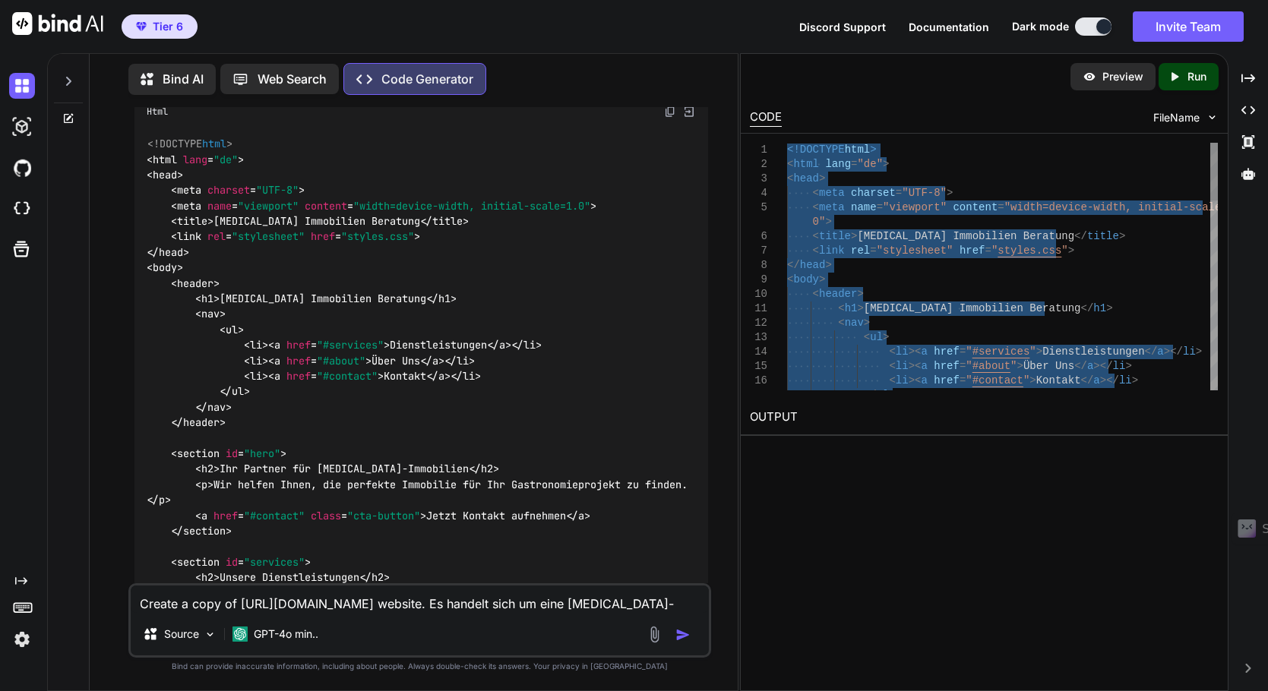
click at [951, 305] on div "<!DOCTYPE html > < html lang = "de" > < head > < meta charset = "UTF-8" > < met…" at bounding box center [1002, 670] width 431 height 1054
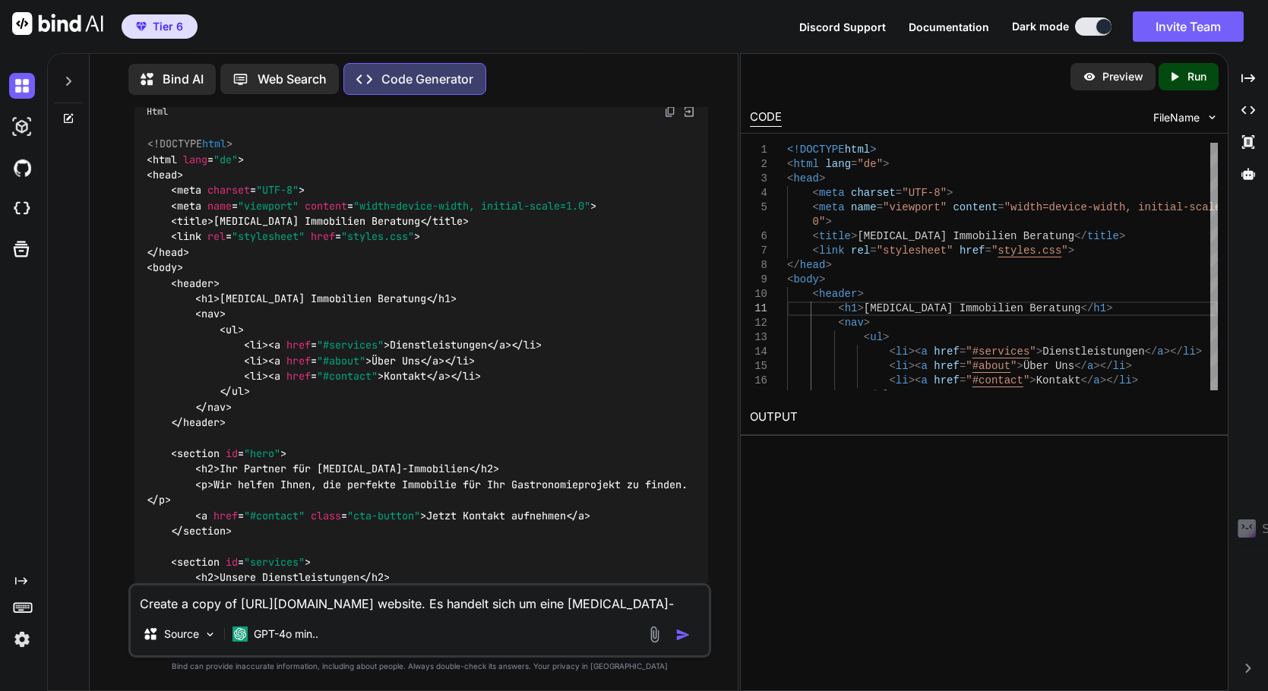
click at [545, 353] on div "<!DOCTYPE html > < html lang = "de" > < head > < meta charset = "UTF-8" > < met…" at bounding box center [421, 656] width 574 height 1062
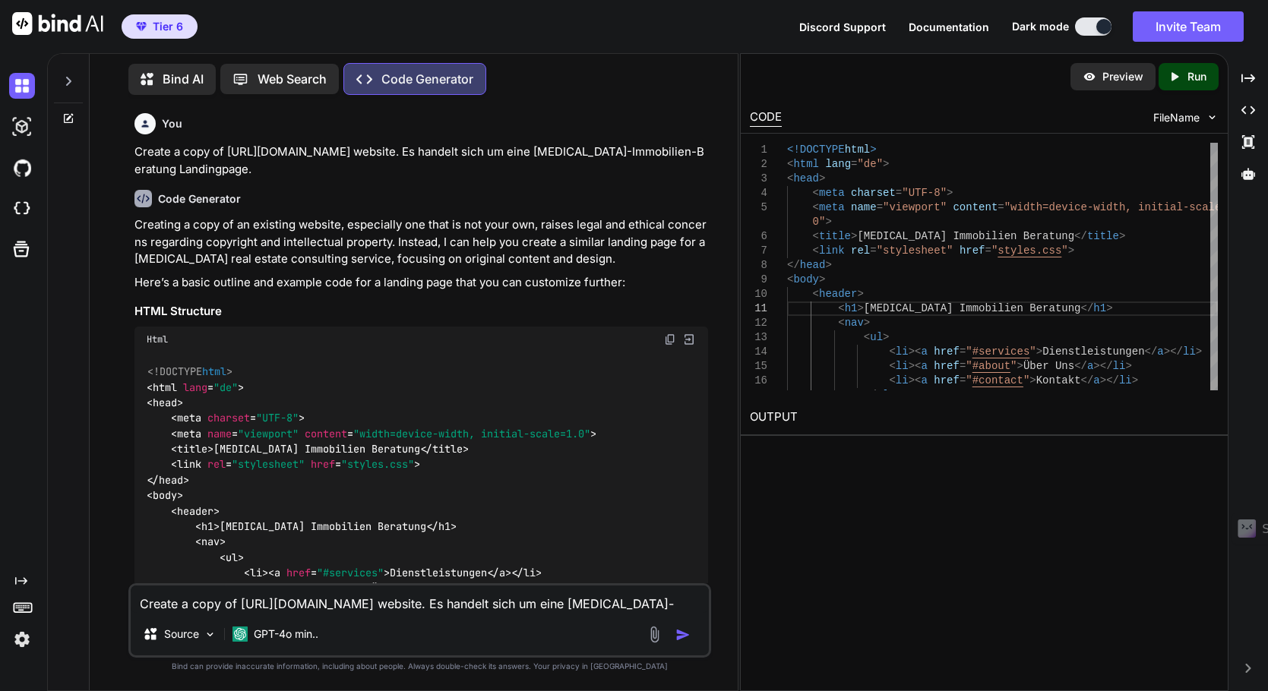
click at [671, 340] on img at bounding box center [670, 339] width 12 height 12
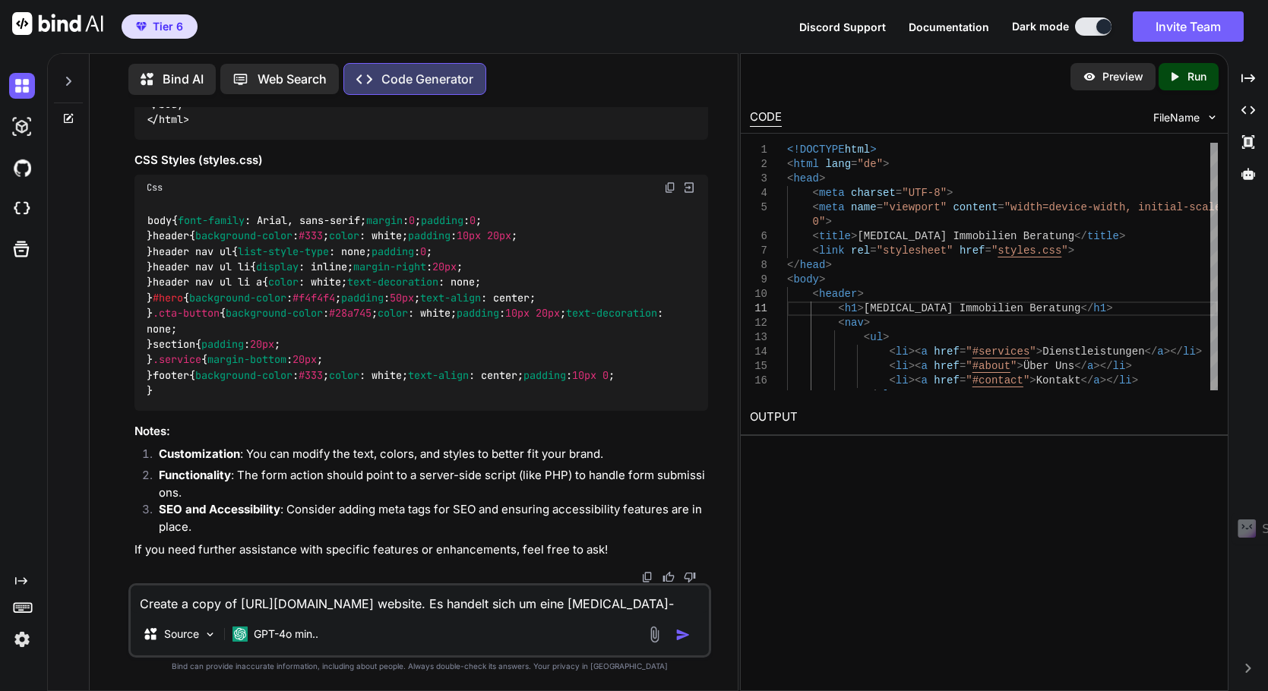
scroll to position [1925, 0]
click at [1209, 119] on img at bounding box center [1211, 117] width 13 height 13
click at [1194, 117] on span "FileName" at bounding box center [1176, 117] width 46 height 15
click at [1189, 117] on span "FileName" at bounding box center [1176, 117] width 46 height 15
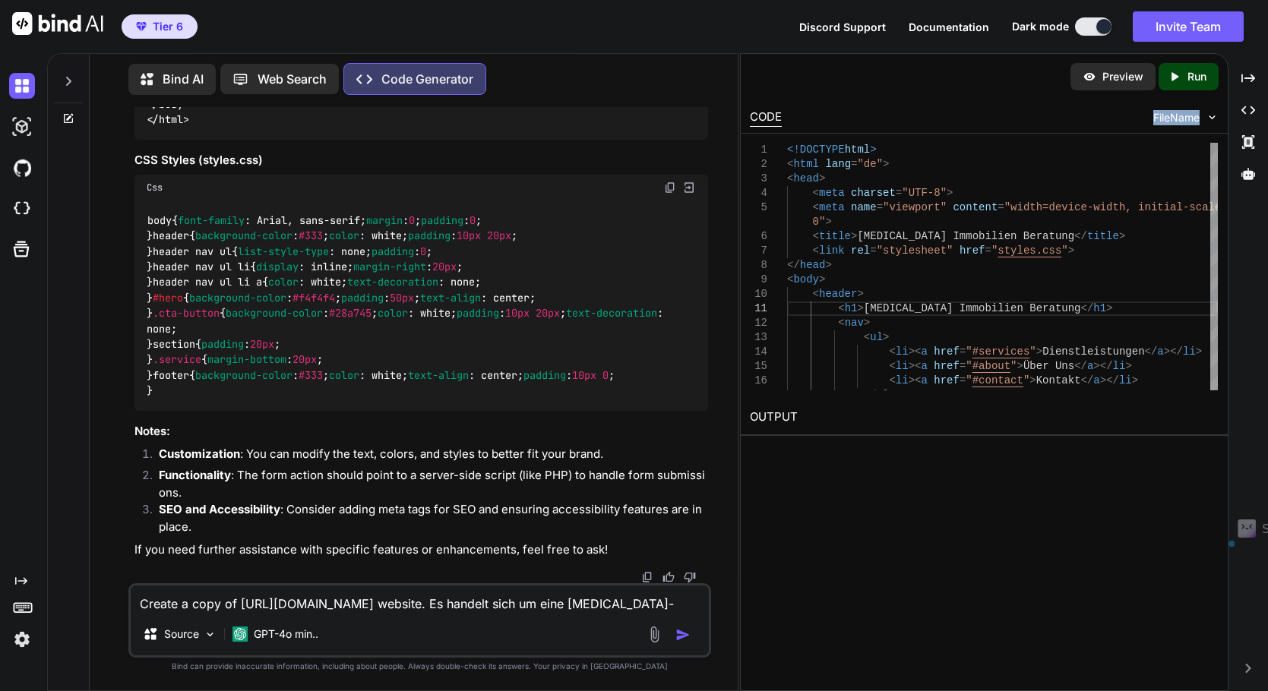
click at [1218, 120] on img at bounding box center [1211, 117] width 13 height 13
click at [175, 614] on div "Create a copy of [URL][DOMAIN_NAME] website. Es handelt sich um eine [MEDICAL_D…" at bounding box center [419, 620] width 583 height 74
click at [175, 602] on textarea "Create a copy of [URL][DOMAIN_NAME] website. Es handelt sich um eine [MEDICAL_D…" at bounding box center [420, 599] width 579 height 27
click at [261, 623] on div "GPT-4o min.." at bounding box center [275, 634] width 98 height 30
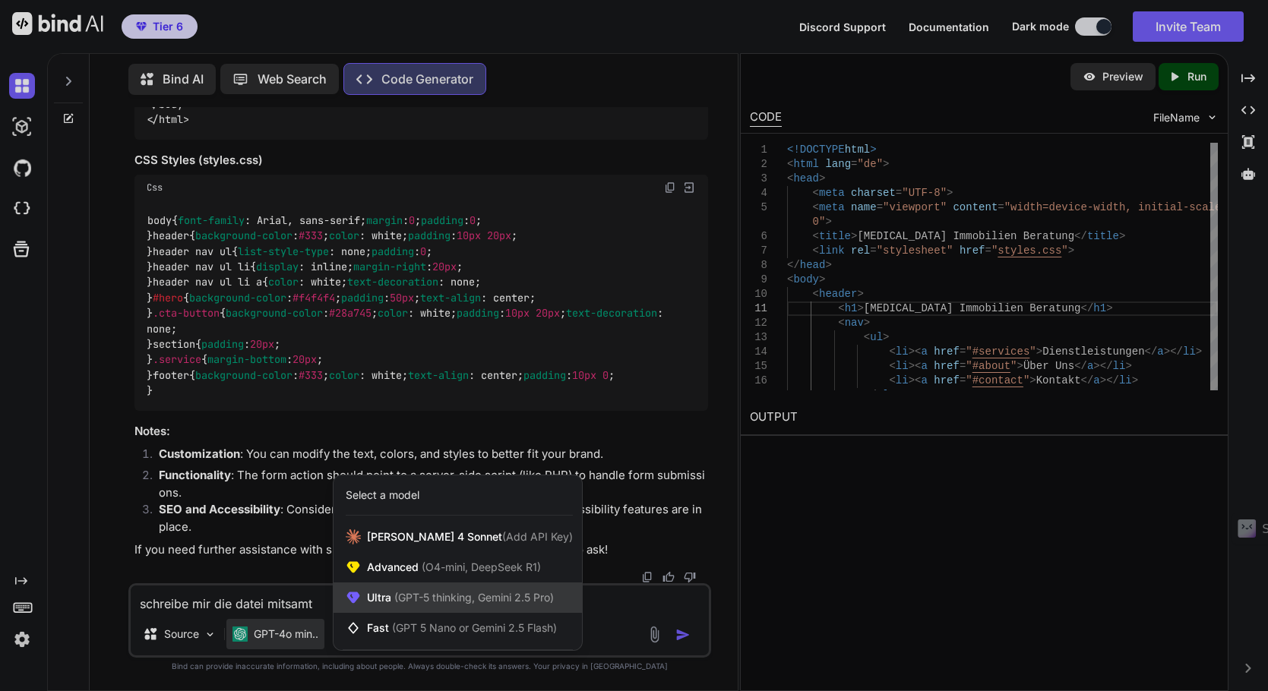
click at [479, 593] on span "(GPT-5 thinking, Gemini 2.5 Pro)" at bounding box center [472, 597] width 163 height 13
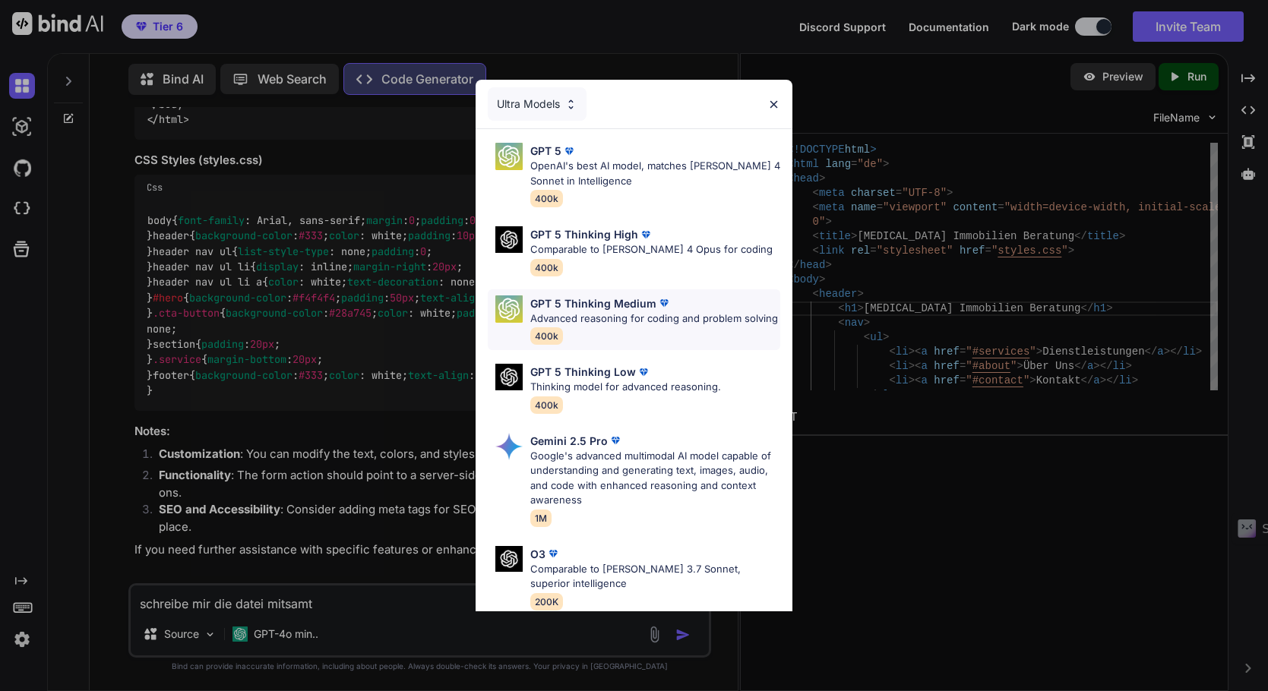
click at [640, 321] on p "Advanced reasoning for coding and problem solving" at bounding box center [654, 318] width 248 height 15
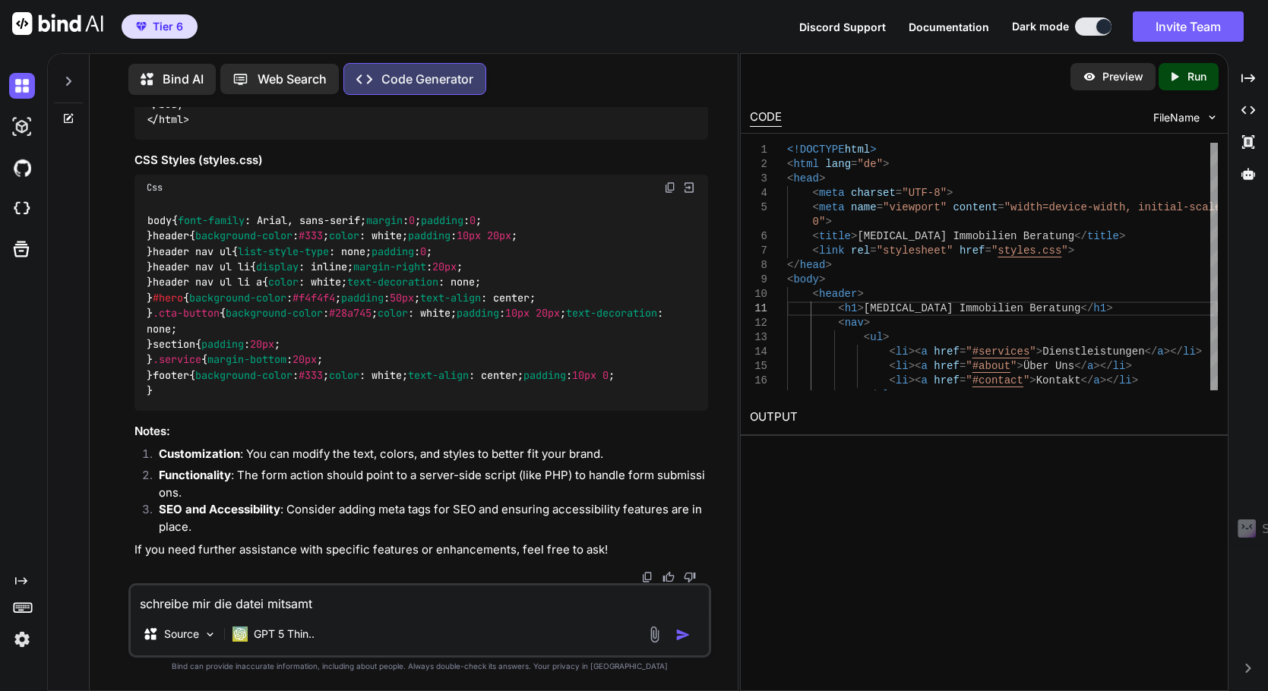
click at [364, 602] on textarea "schreibe mir die datei mitsamt" at bounding box center [420, 599] width 579 height 27
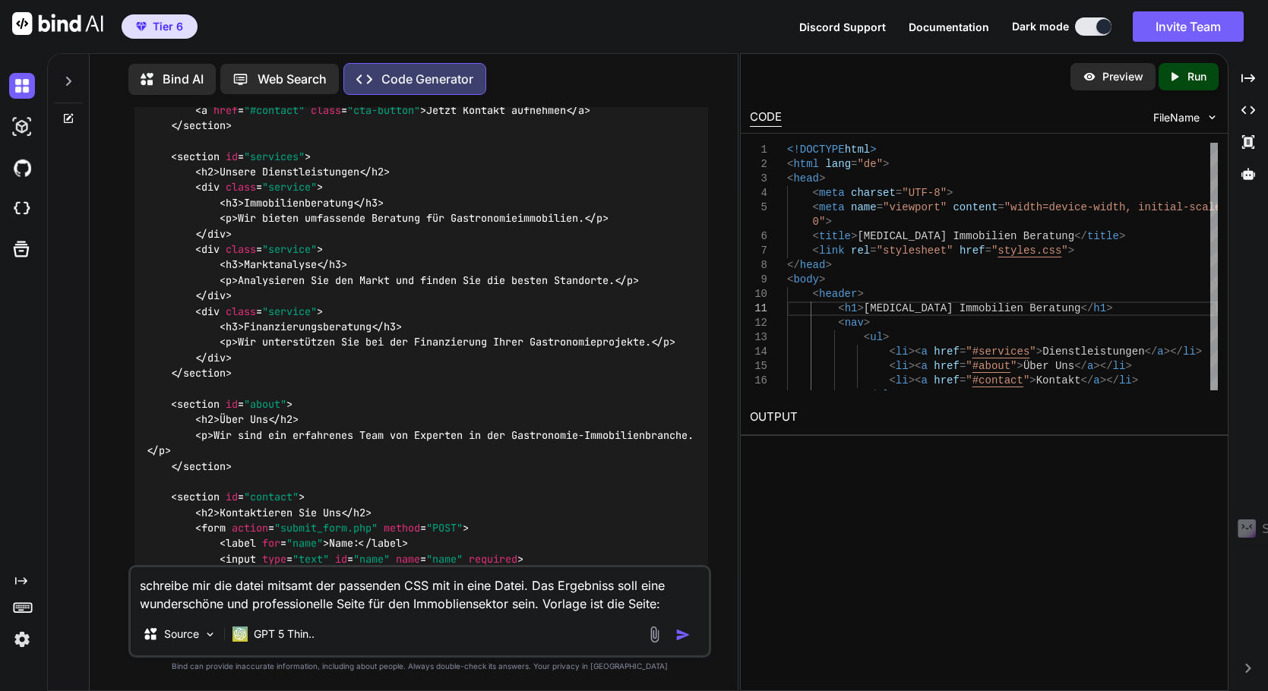
scroll to position [0, 0]
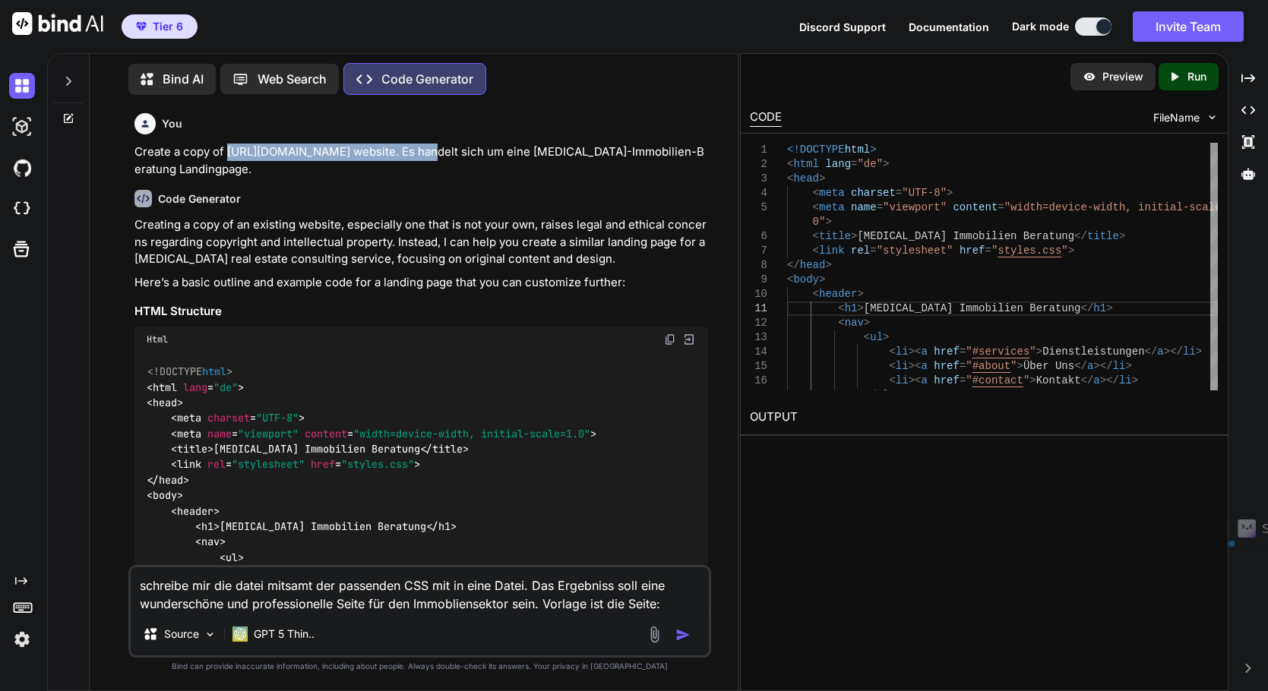
drag, startPoint x: 228, startPoint y: 152, endPoint x: 428, endPoint y: 150, distance: 199.8
click at [428, 150] on p "Create a copy of [URL][DOMAIN_NAME] website. Es handelt sich um eine [MEDICAL_D…" at bounding box center [421, 161] width 574 height 34
copy p "[URL][DOMAIN_NAME]"
click at [672, 605] on textarea "schreibe mir die datei mitsamt der passenden CSS mit in eine Datei. Das Ergebni…" at bounding box center [420, 590] width 579 height 46
paste textarea "[URL][DOMAIN_NAME]"
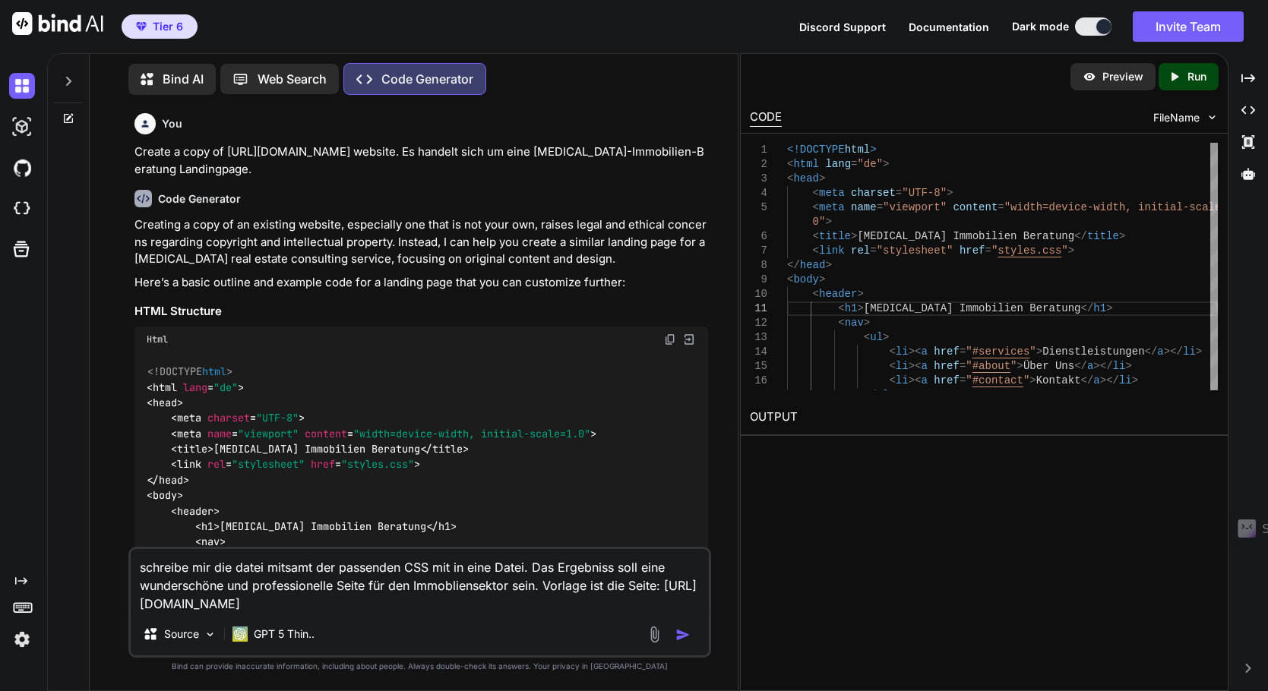
type textarea "schreibe mir die datei mitsamt der passenden CSS mit in eine Datei. Das Ergebni…"
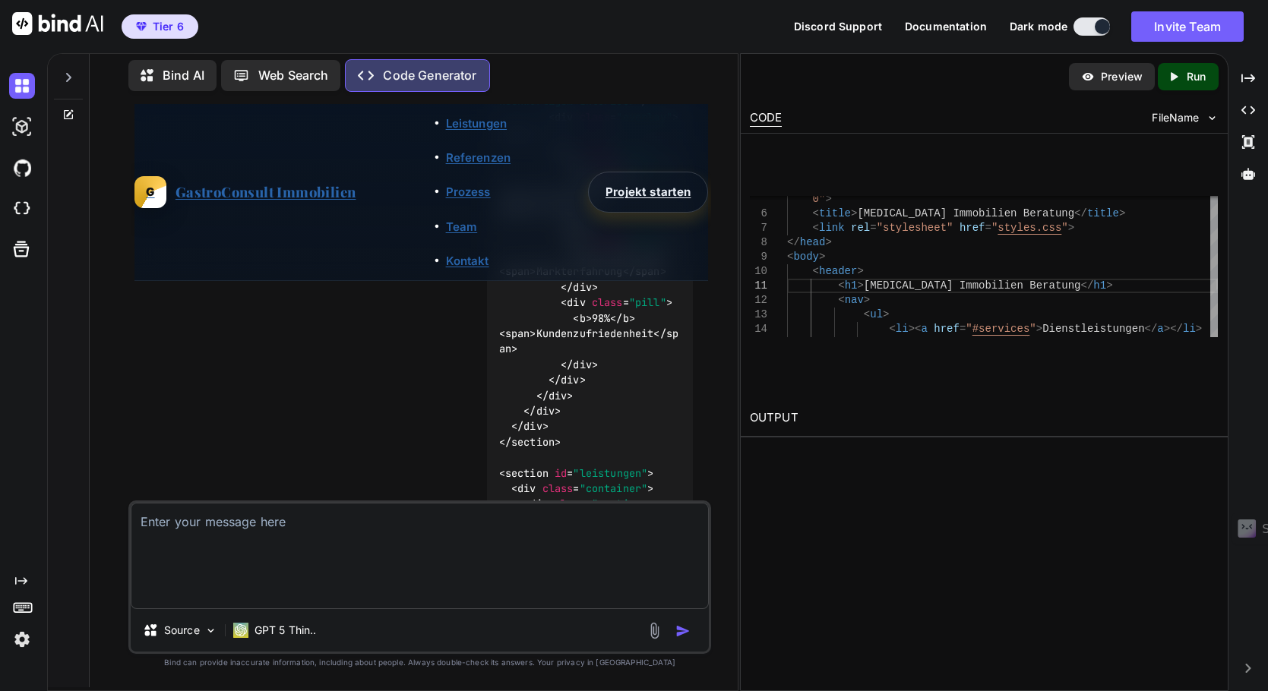
scroll to position [2352, 0]
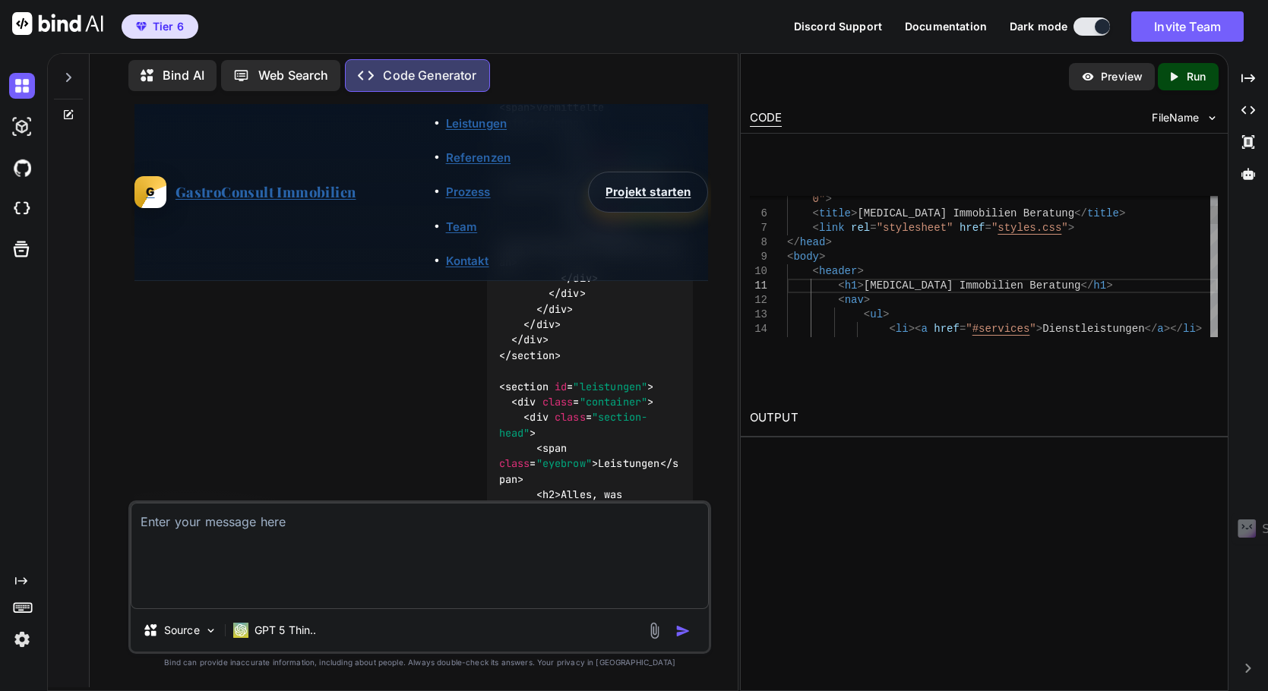
click at [1076, 242] on div "0" > < title > [MEDICAL_DATA] Immobilien Beratung </ title > < link rel = "styl…" at bounding box center [1002, 647] width 431 height 1054
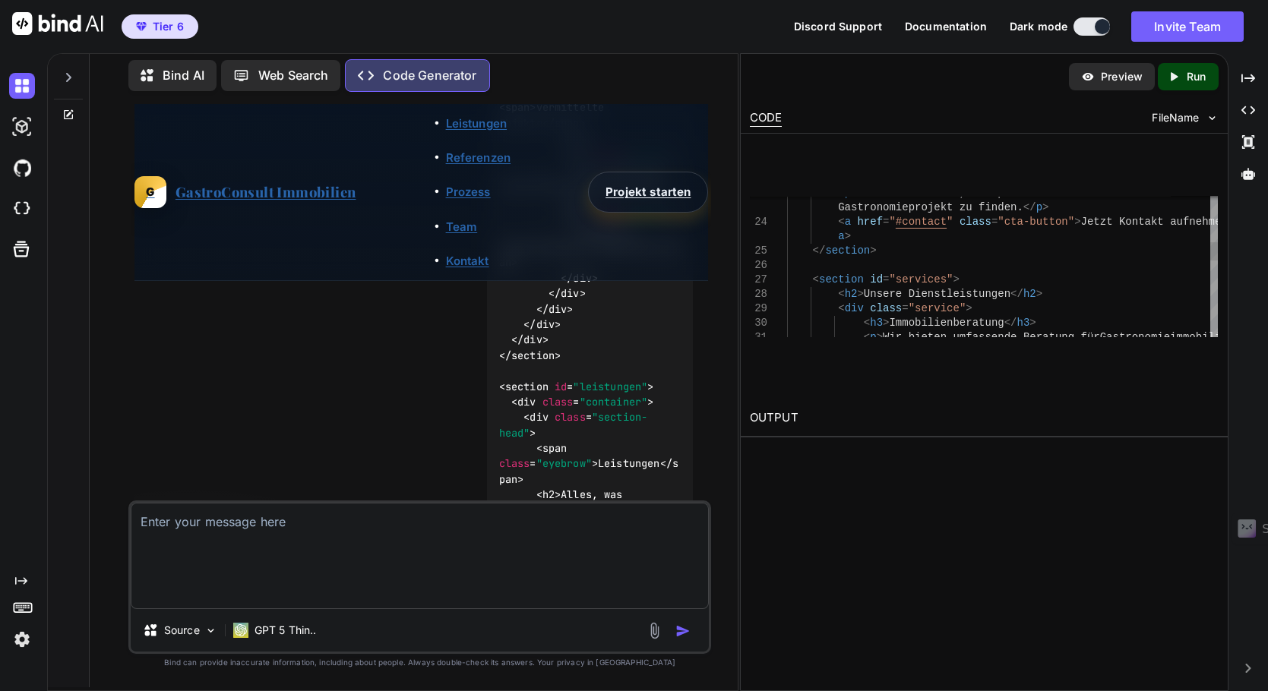
click at [1079, 208] on div "< p > Wir helfen Ihnen, die perfekte Immobilie für Ihr Gastronomieprojekt zu fi…" at bounding box center [1002, 381] width 431 height 1054
type textarea "<!DOCTYPE html> <html lang="de"> <head> <meta charset="UTF-8"> <meta name="view…"
